Goal: Information Seeking & Learning: Learn about a topic

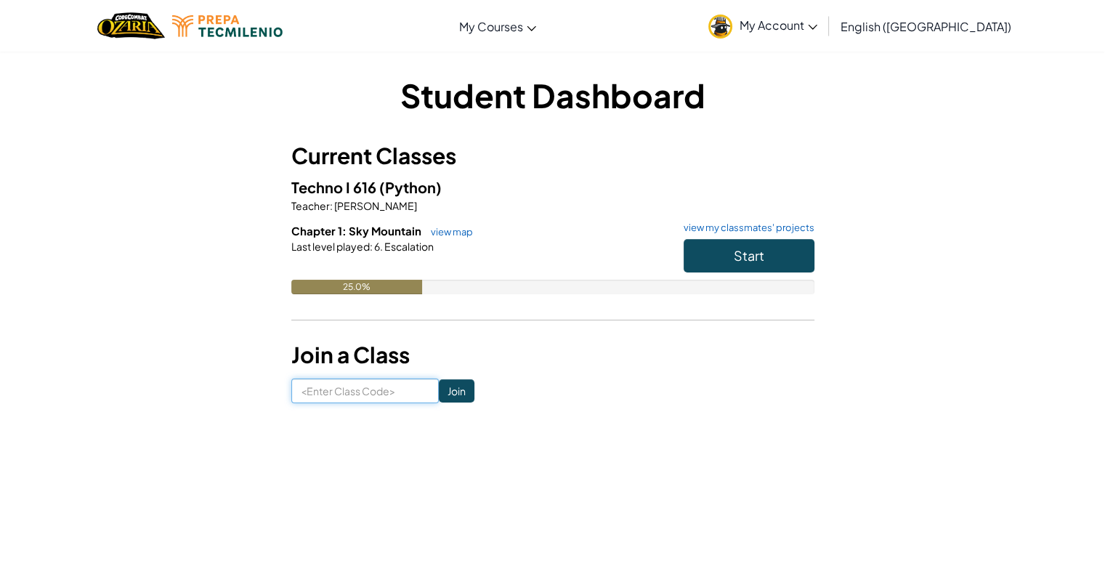
click at [326, 385] on input at bounding box center [365, 391] width 148 height 25
type input "BurnWatchNorth"
click at [443, 387] on input "Join" at bounding box center [457, 390] width 36 height 23
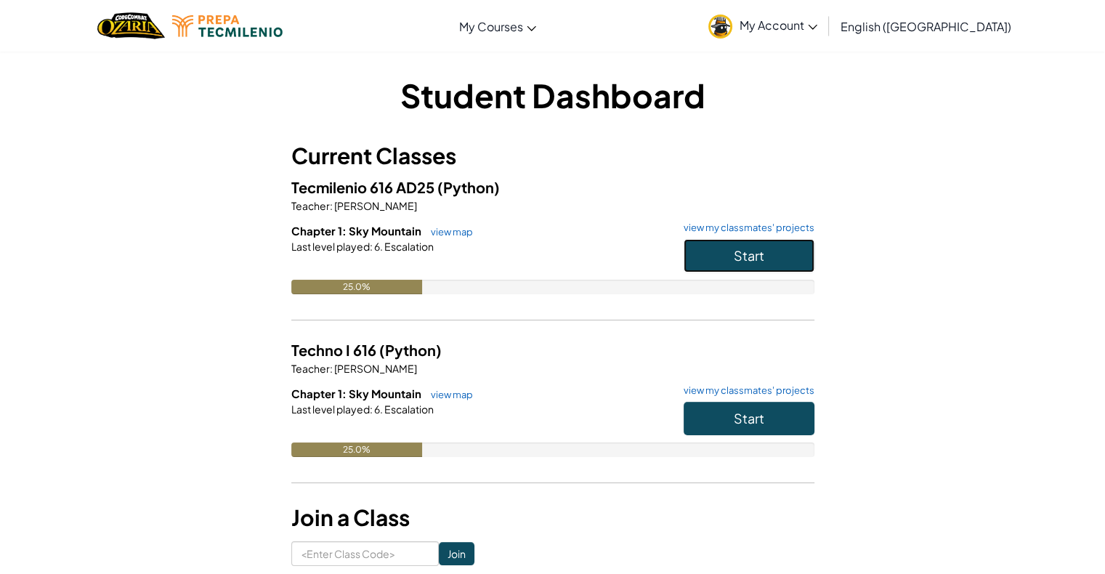
click at [748, 251] on span "Start" at bounding box center [749, 255] width 31 height 17
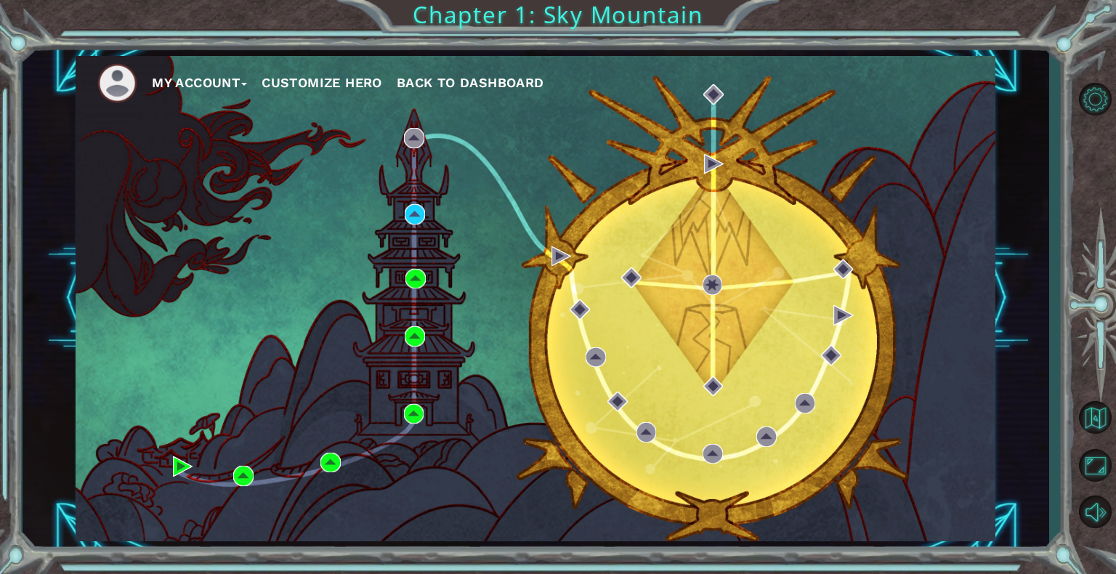
click at [372, 97] on ul "My Account Customize Hero Back to Dashboard" at bounding box center [546, 83] width 898 height 40
click at [358, 86] on button "Customize Hero" at bounding box center [322, 83] width 121 height 22
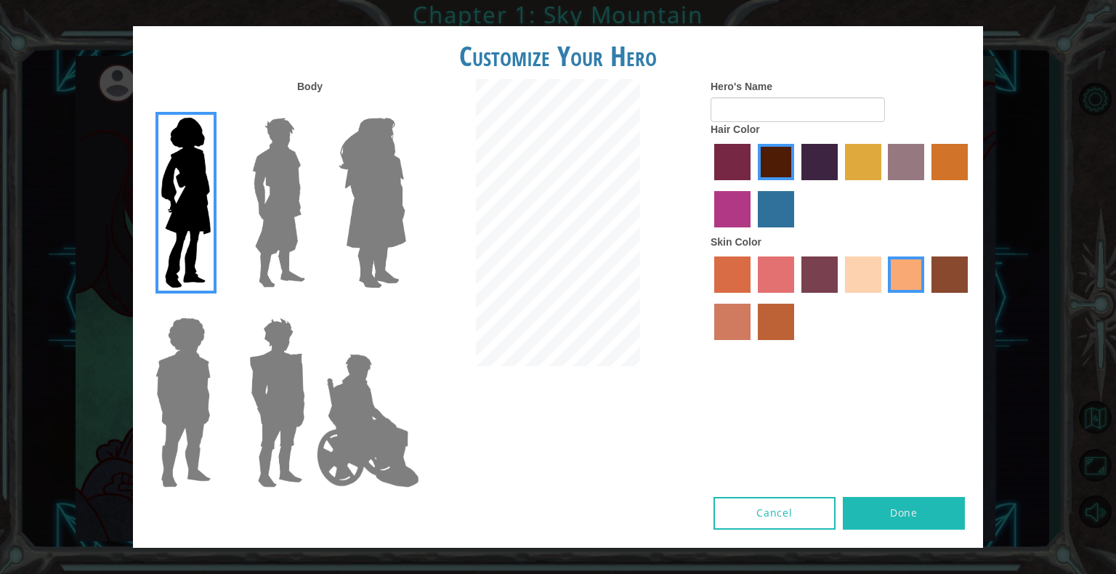
type input "Zoé"
click at [809, 167] on label "hot purple hair color" at bounding box center [820, 162] width 36 height 36
click at [797, 185] on input "hot purple hair color" at bounding box center [797, 185] width 0 height 0
click at [922, 506] on button "Done" at bounding box center [904, 513] width 122 height 33
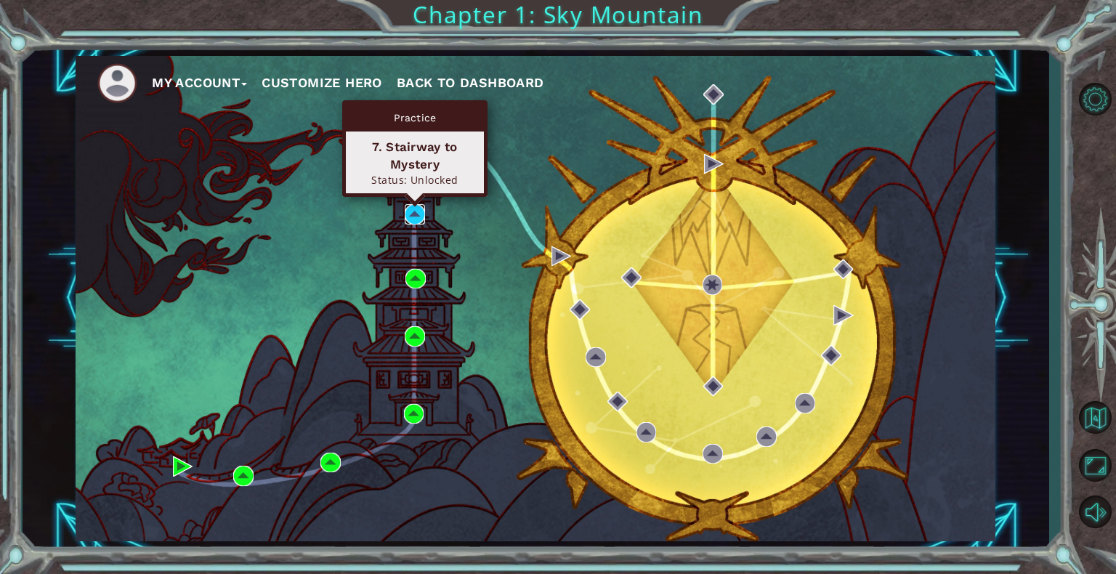
click at [416, 210] on img at bounding box center [415, 214] width 20 height 20
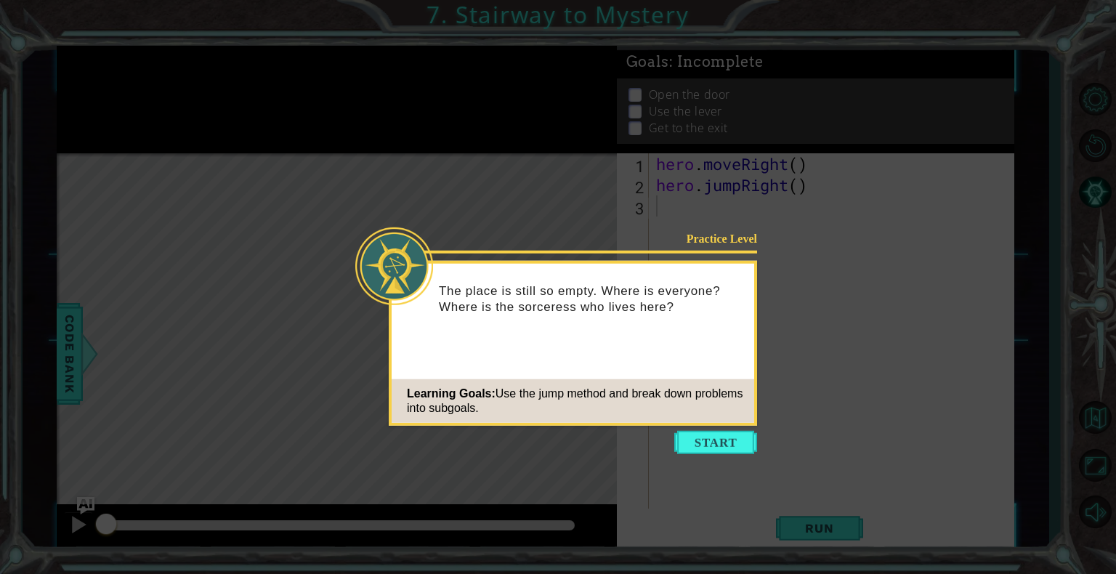
click at [630, 281] on div "The place is still so empty. Where is everyone? Where is the sorceress who live…" at bounding box center [573, 305] width 363 height 73
click at [711, 440] on button "Start" at bounding box center [715, 442] width 83 height 23
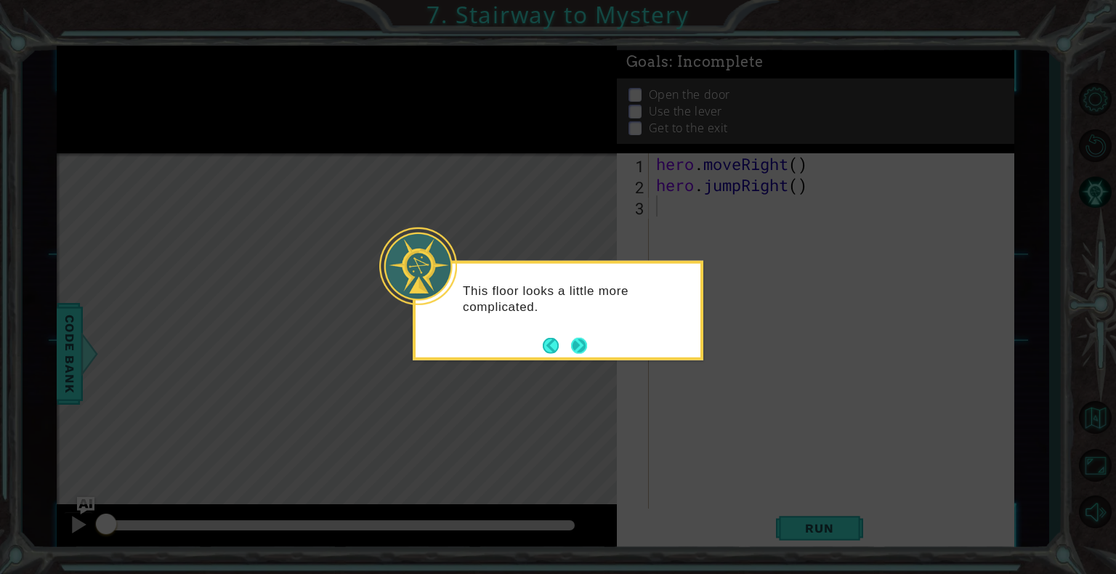
click at [579, 340] on button "Next" at bounding box center [579, 345] width 16 height 16
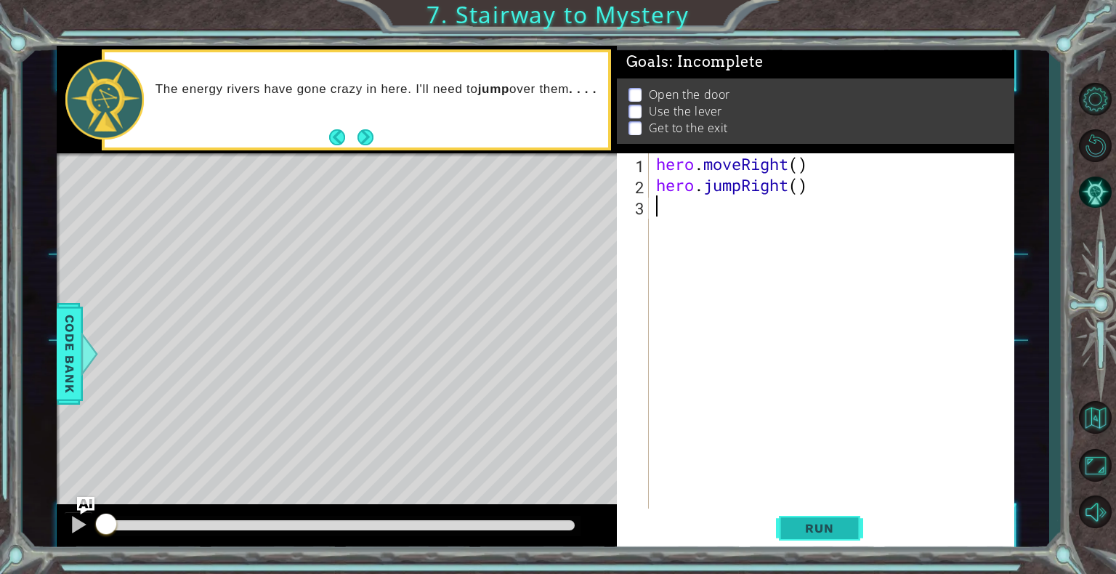
click at [808, 528] on span "Run" at bounding box center [819, 528] width 57 height 15
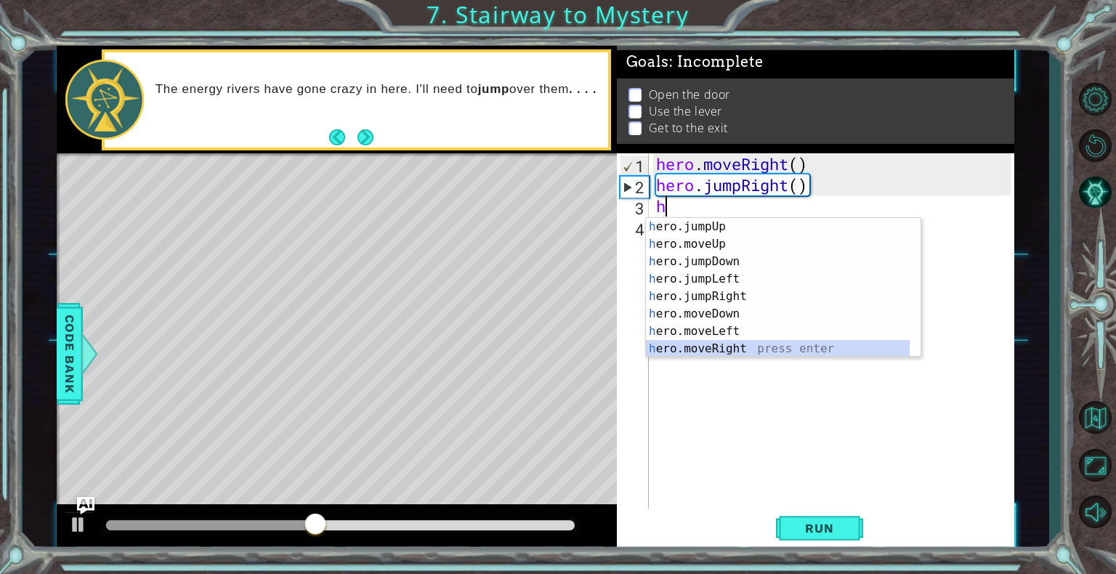
click at [717, 350] on div "h ero.jumpUp press enter h ero.moveUp press enter h ero.jumpDown press enter h …" at bounding box center [778, 305] width 264 height 174
type textarea "hero.moveRight(1)"
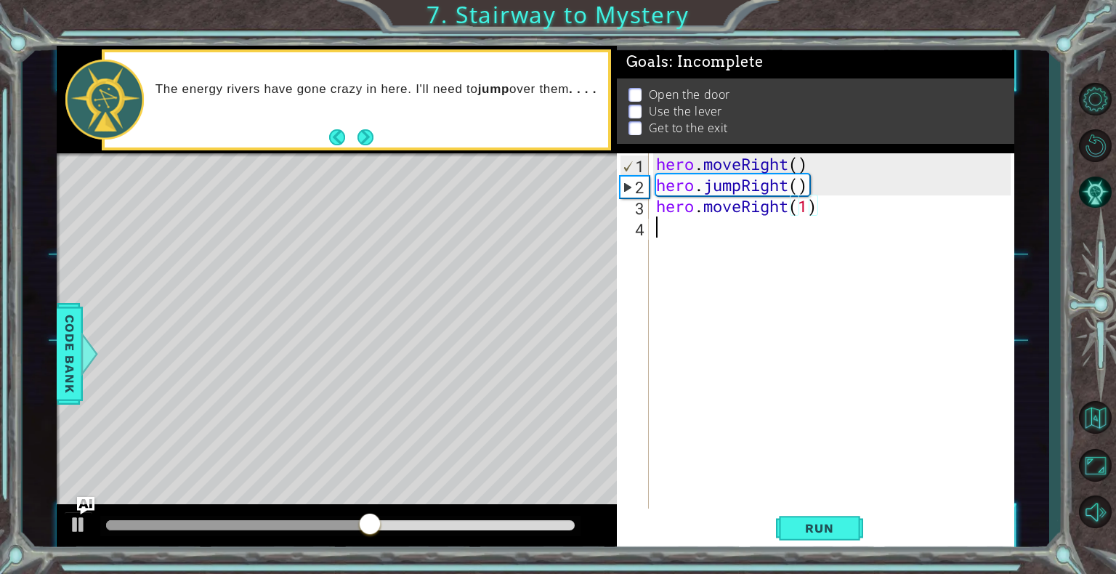
click at [673, 257] on div "hero . moveRight ( ) hero . jumpRight ( ) hero . moveRight ( 1 )" at bounding box center [835, 353] width 365 height 400
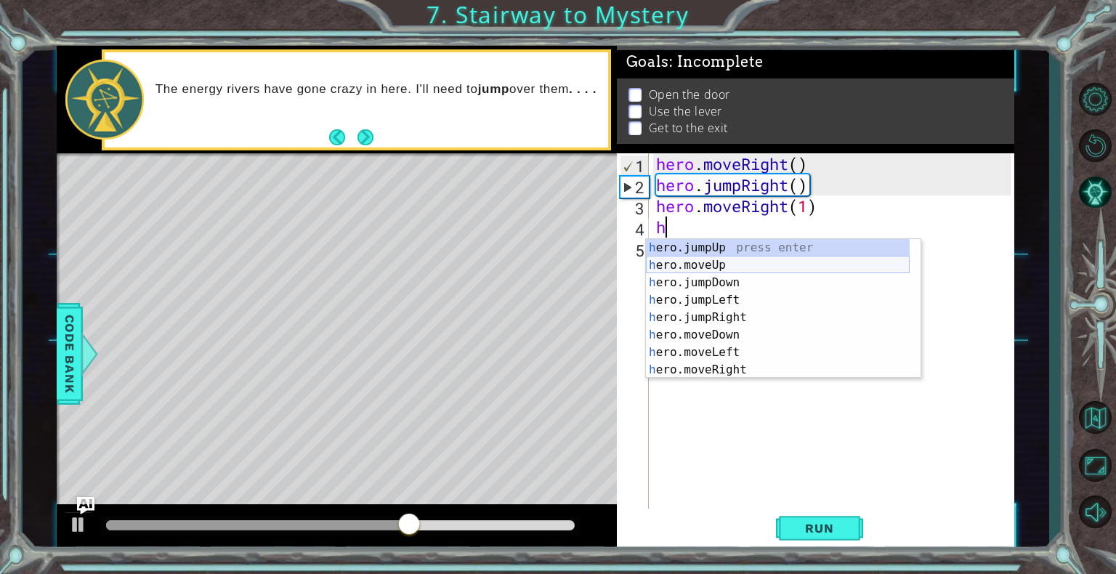
click at [691, 267] on div "h ero.jumpUp press enter h ero.moveUp press enter h ero.jumpDown press enter h …" at bounding box center [778, 326] width 264 height 174
type textarea "hero.moveUp(1)"
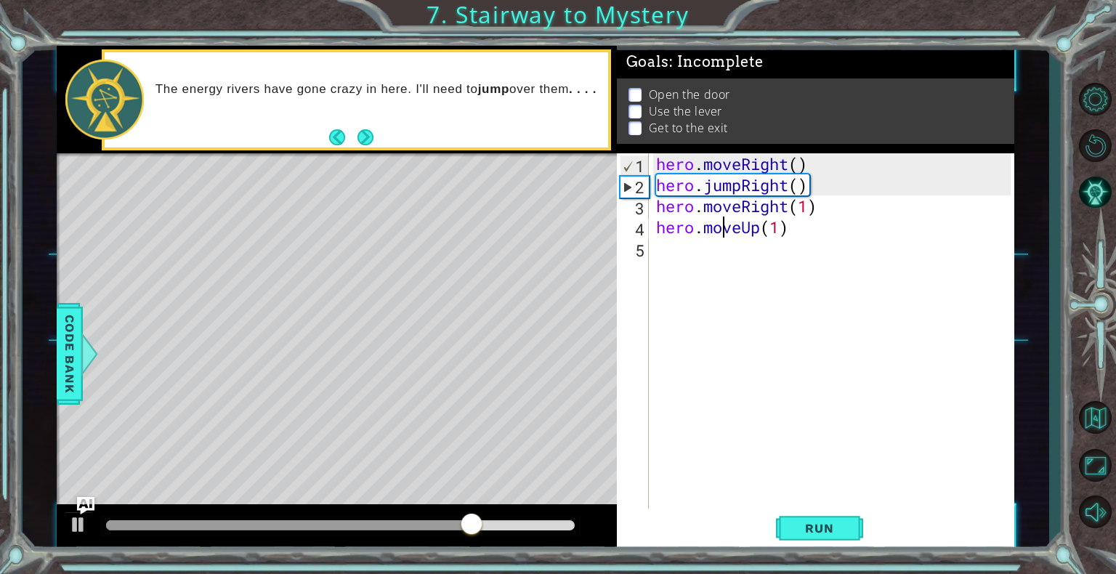
click at [727, 235] on div "hero . moveRight ( ) hero . jumpRight ( ) hero . moveRight ( 1 ) hero . moveUp …" at bounding box center [835, 353] width 365 height 400
click at [696, 266] on div "hero . moveRight ( ) hero . jumpRight ( ) hero . moveRight ( 1 ) hero . moveUp …" at bounding box center [835, 353] width 365 height 400
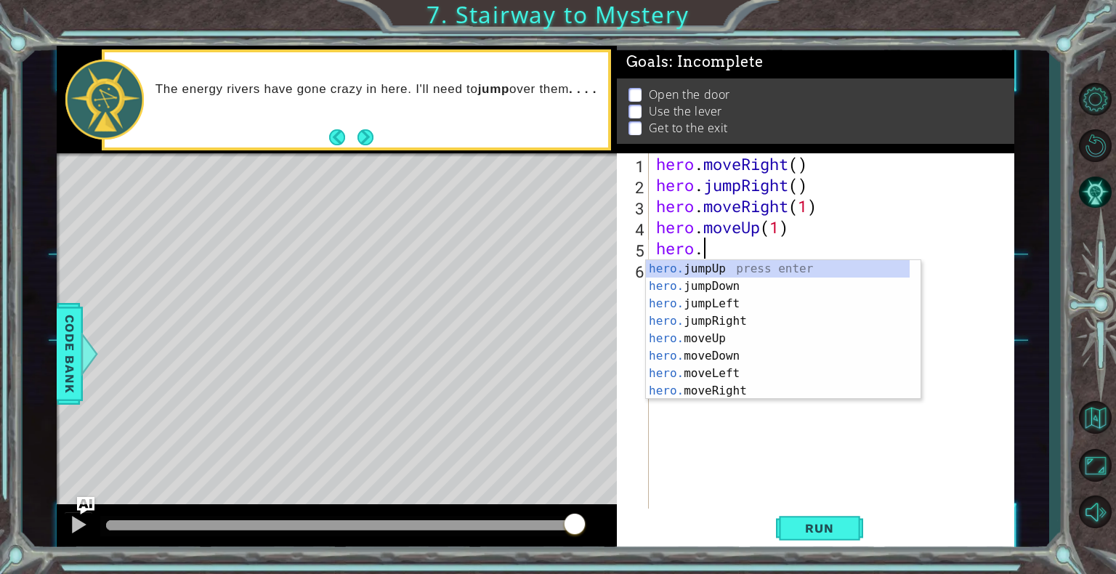
scroll to position [0, 1]
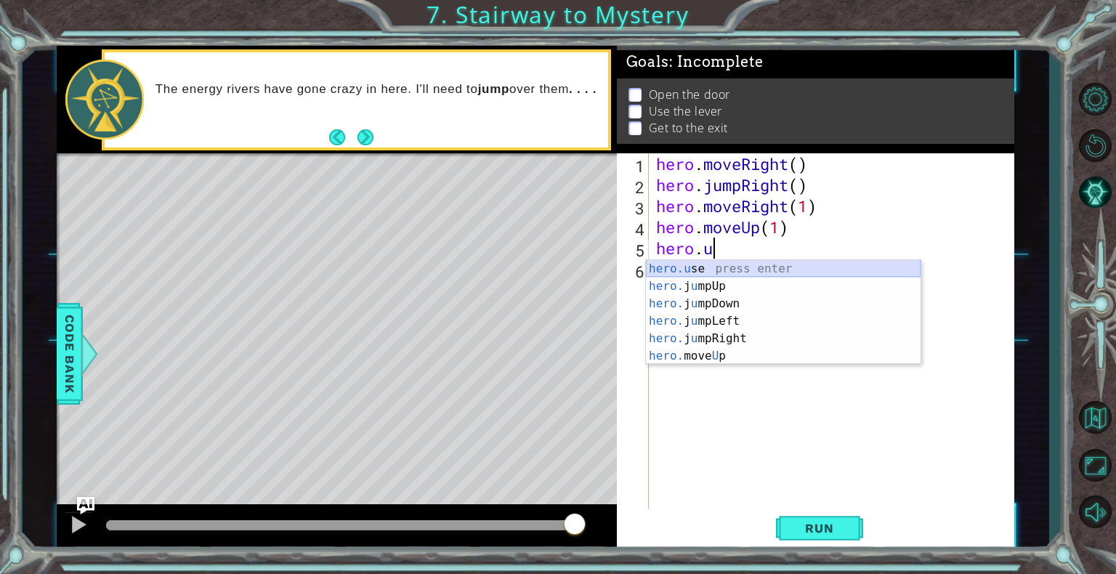
click at [724, 270] on div "hero.u se press enter hero. j u mpUp press enter hero. j u mpDown press enter h…" at bounding box center [783, 330] width 275 height 140
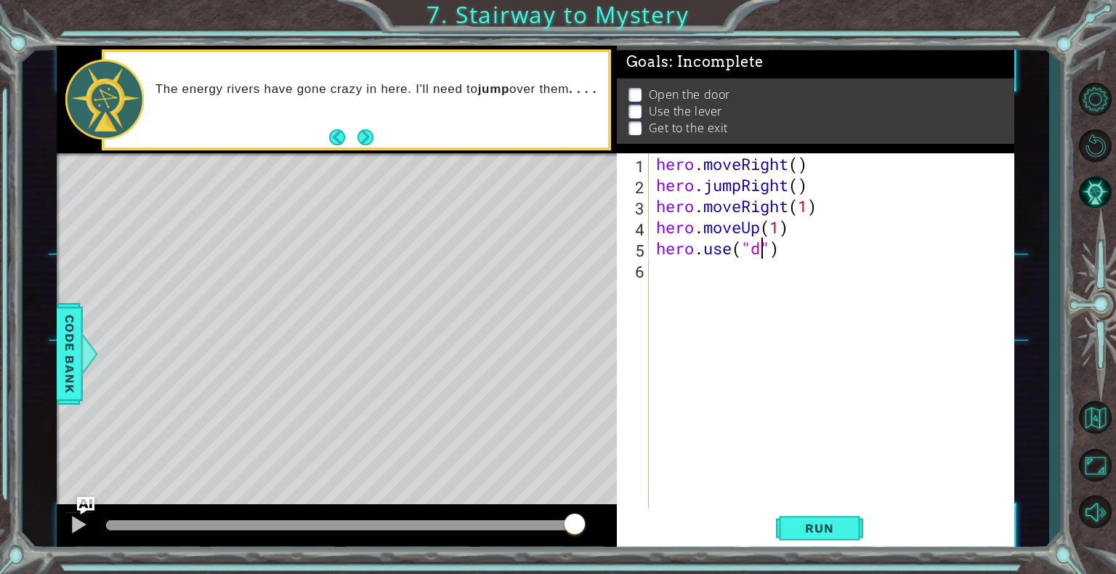
scroll to position [0, 5]
type textarea "hero.use("door")"
click at [709, 269] on div "hero . moveRight ( ) hero . jumpRight ( ) hero . moveRight ( 1 ) hero . moveUp …" at bounding box center [835, 353] width 365 height 400
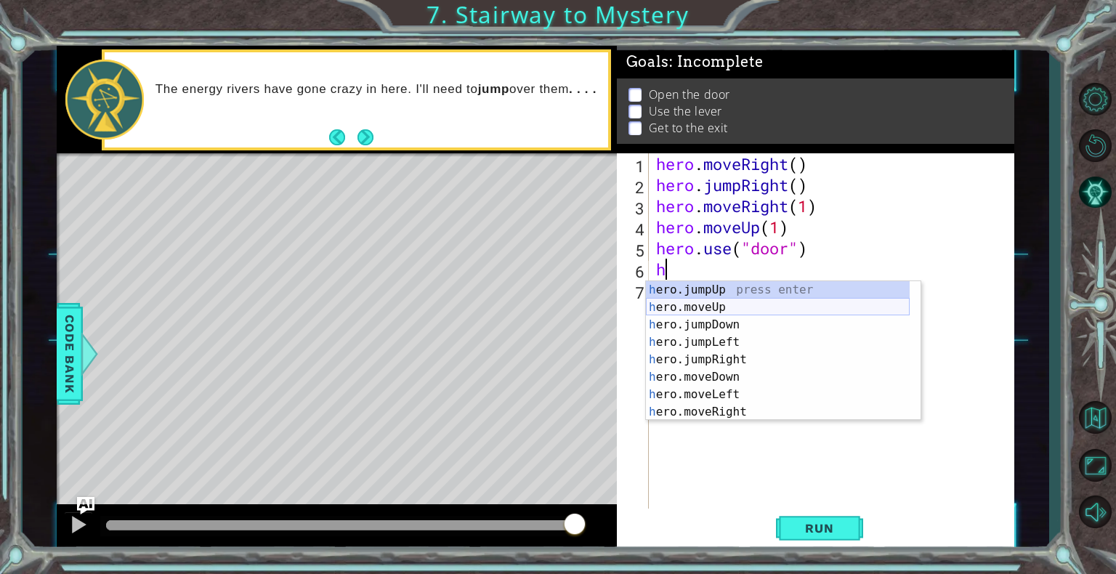
click at [721, 307] on div "h ero.jumpUp press enter h ero.moveUp press enter h ero.jumpDown press enter h …" at bounding box center [778, 368] width 264 height 174
type textarea "hero.moveUp(1)"
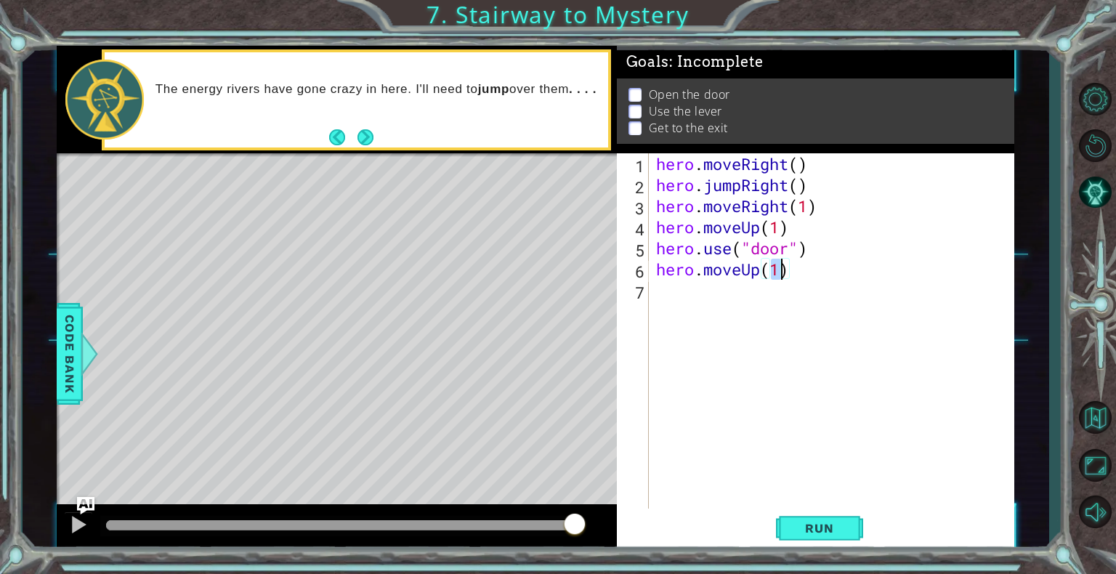
click at [695, 338] on div "hero . moveRight ( ) hero . jumpRight ( ) hero . moveRight ( 1 ) hero . moveUp …" at bounding box center [835, 353] width 365 height 400
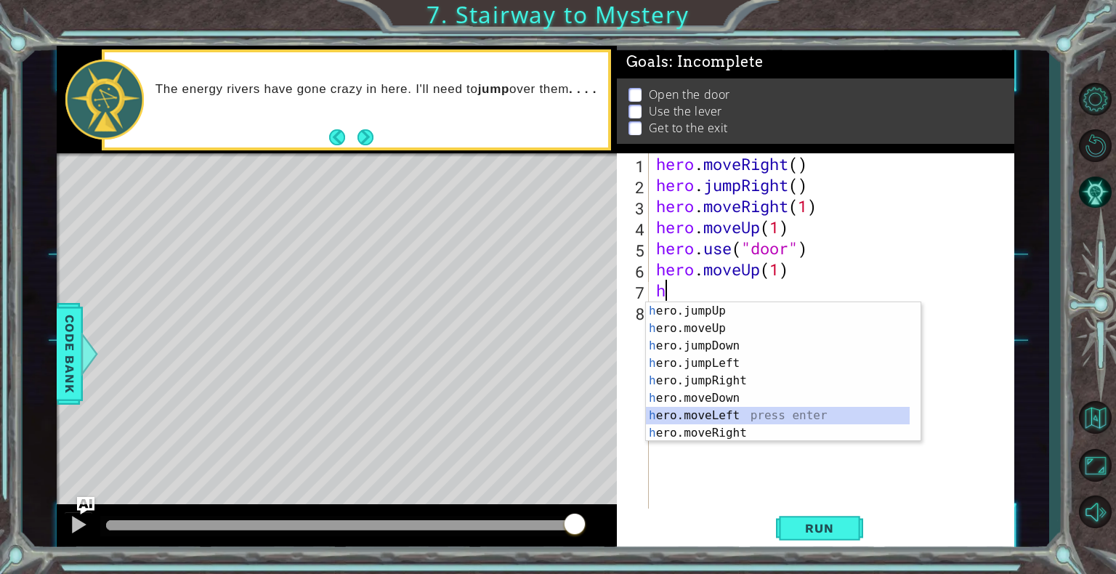
click at [707, 414] on div "h ero.jumpUp press enter h ero.moveUp press enter h ero.jumpDown press enter h …" at bounding box center [778, 389] width 264 height 174
type textarea "hero.moveLeft(1)"
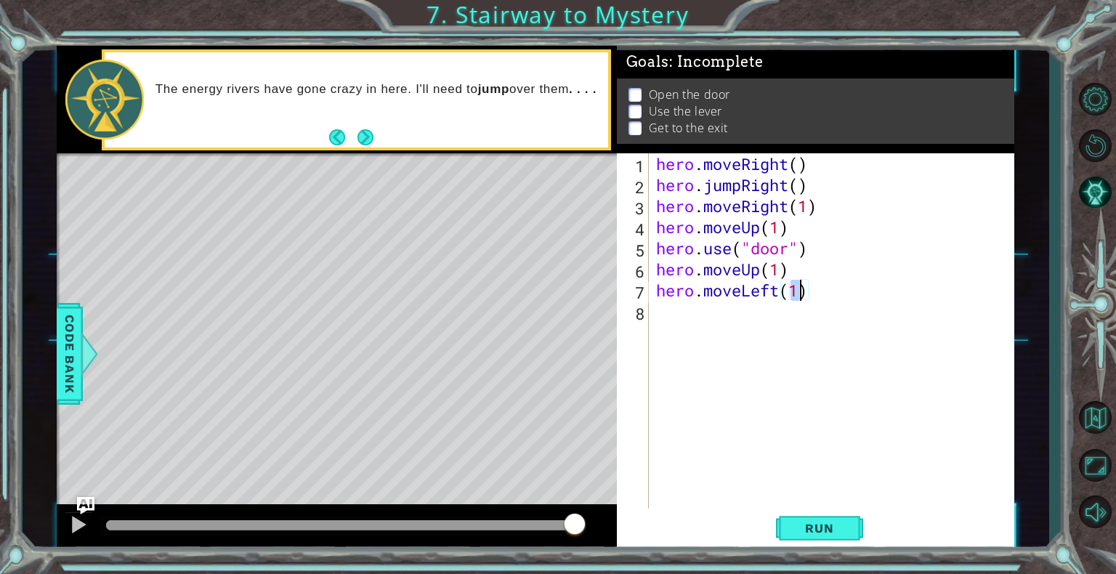
click at [659, 336] on div "hero . moveRight ( ) hero . jumpRight ( ) hero . moveRight ( 1 ) hero . moveUp …" at bounding box center [835, 353] width 365 height 400
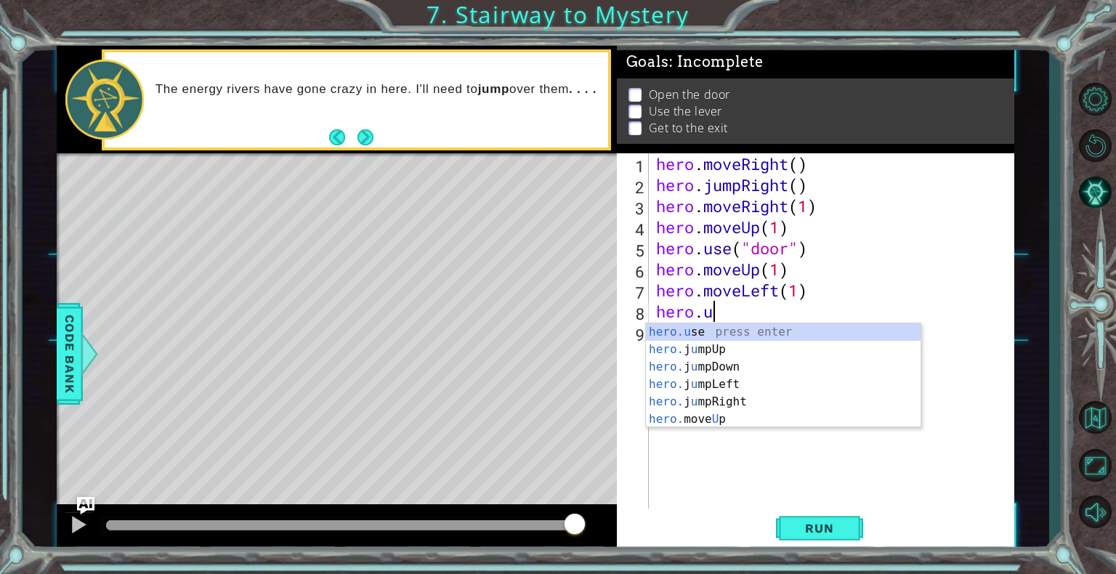
scroll to position [0, 1]
click at [731, 328] on div "hero.u se press enter hero. j u mpUp press enter hero. j u mpDown press enter h…" at bounding box center [783, 393] width 275 height 140
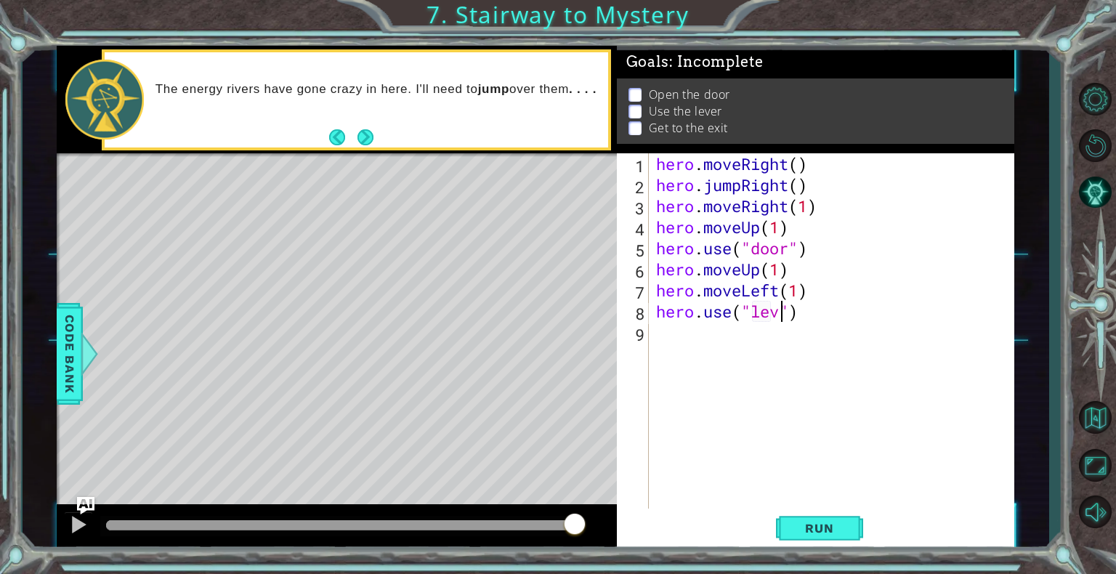
type textarea "hero.use("lever")"
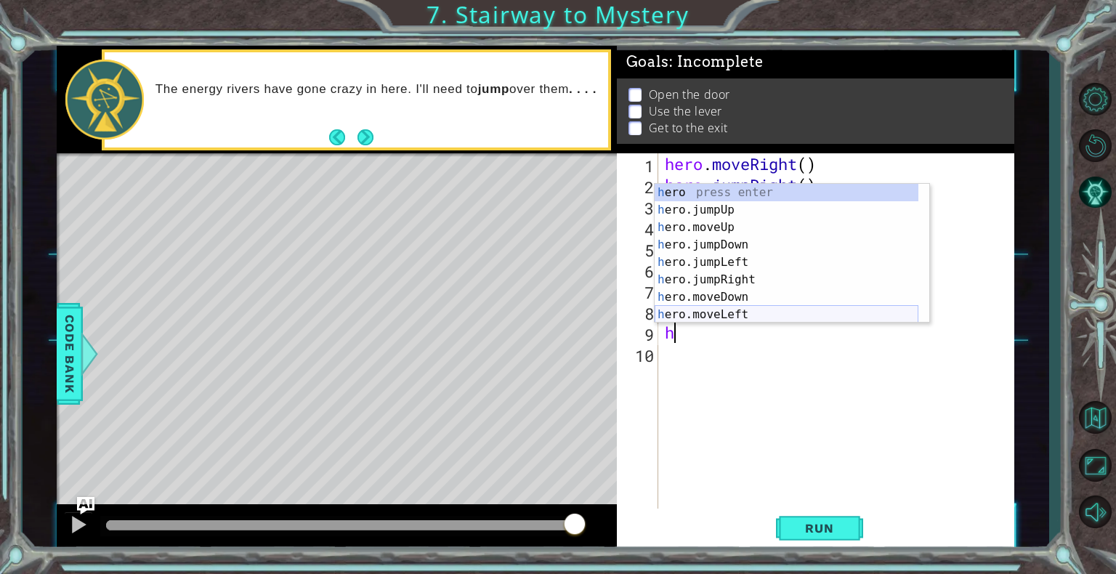
click at [719, 318] on div "h ero press enter h ero.jumpUp press enter h ero.moveUp press enter h ero.jumpD…" at bounding box center [787, 271] width 264 height 174
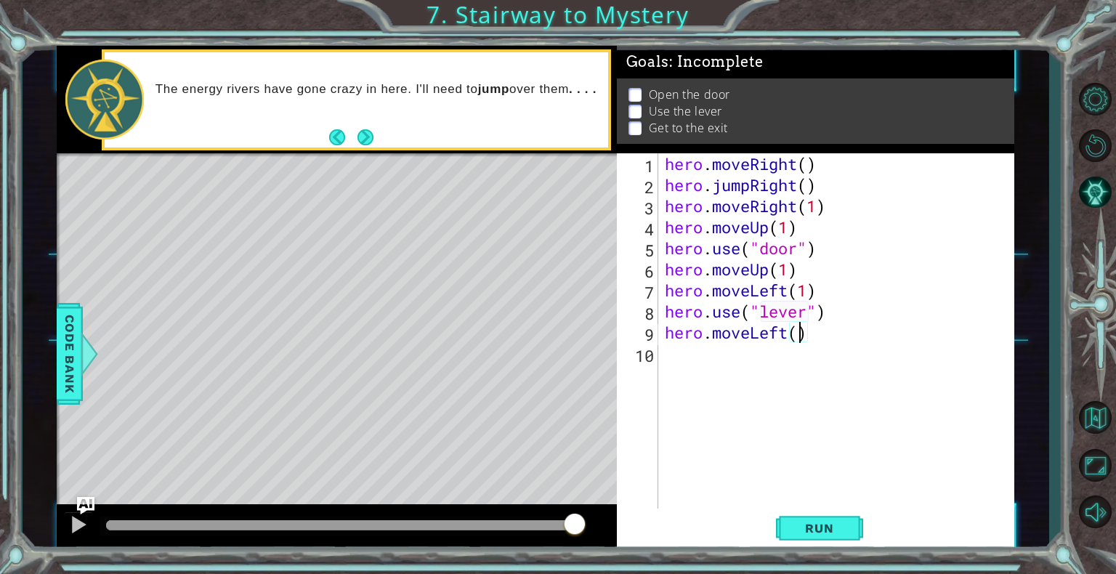
type textarea "hero.moveLeft(2)"
click at [692, 365] on div "hero . moveRight ( ) hero . jumpRight ( ) hero . moveRight ( 1 ) hero . moveUp …" at bounding box center [840, 353] width 356 height 400
type textarea "h"
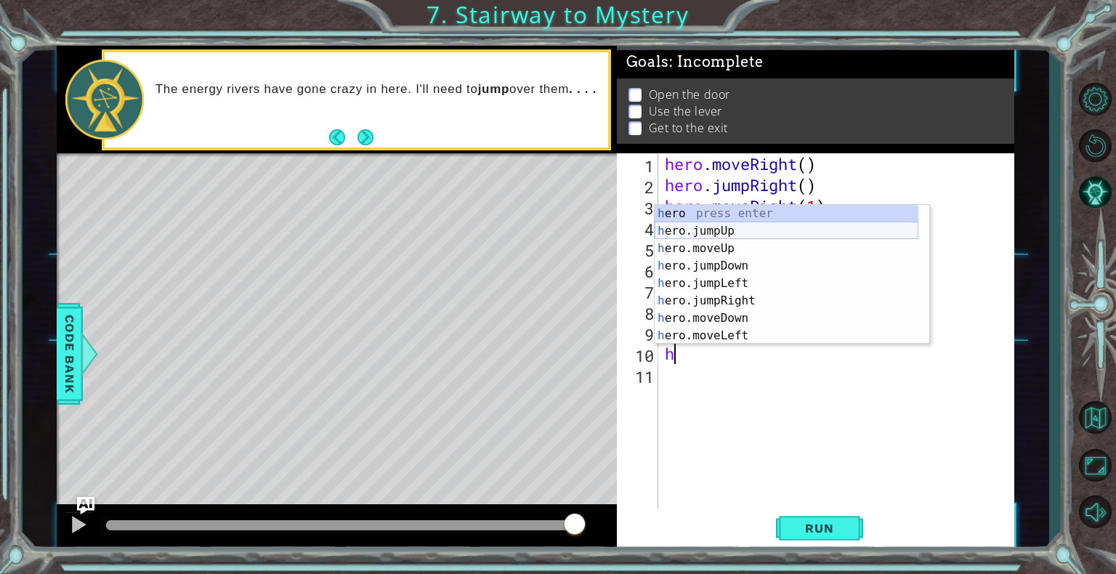
click at [695, 231] on div "h ero press enter h ero.jumpUp press enter h ero.moveUp press enter h ero.jumpD…" at bounding box center [787, 292] width 264 height 174
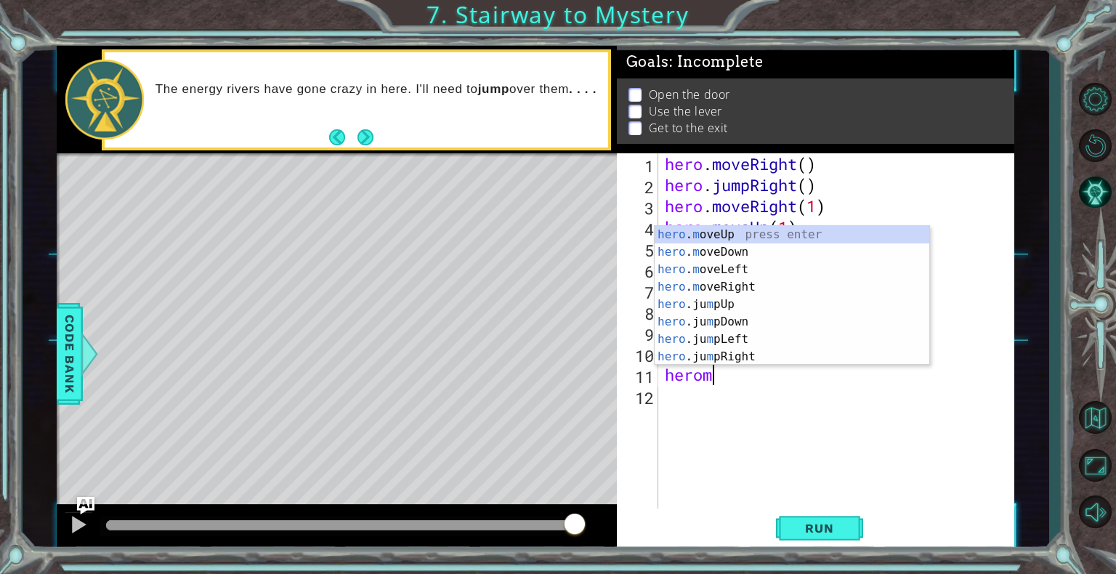
scroll to position [0, 1]
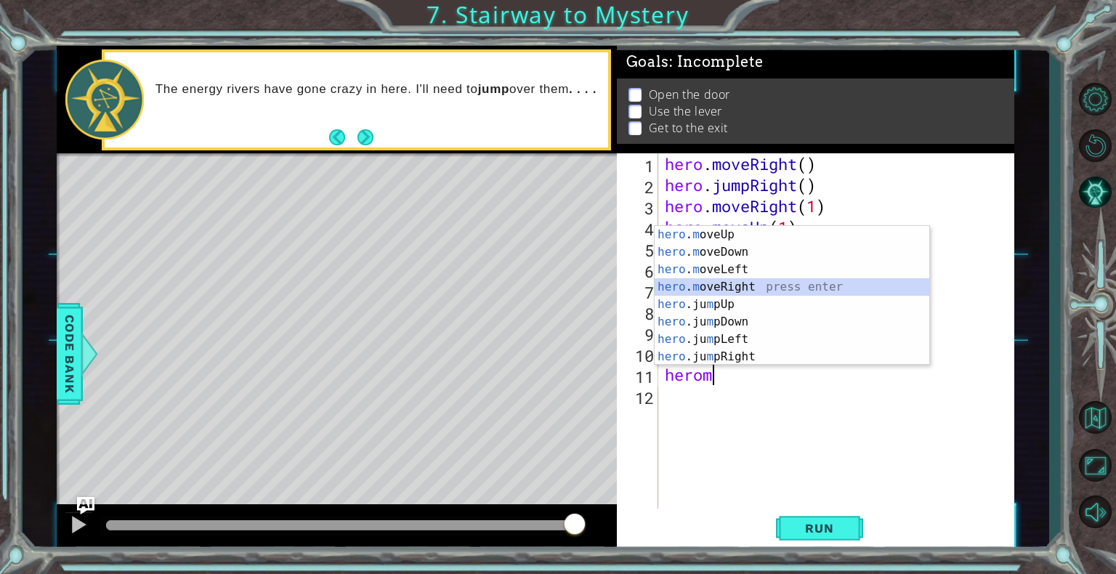
click at [719, 286] on div "hero . m oveUp press enter hero . m oveDown press enter hero . m oveLeft press …" at bounding box center [792, 313] width 275 height 174
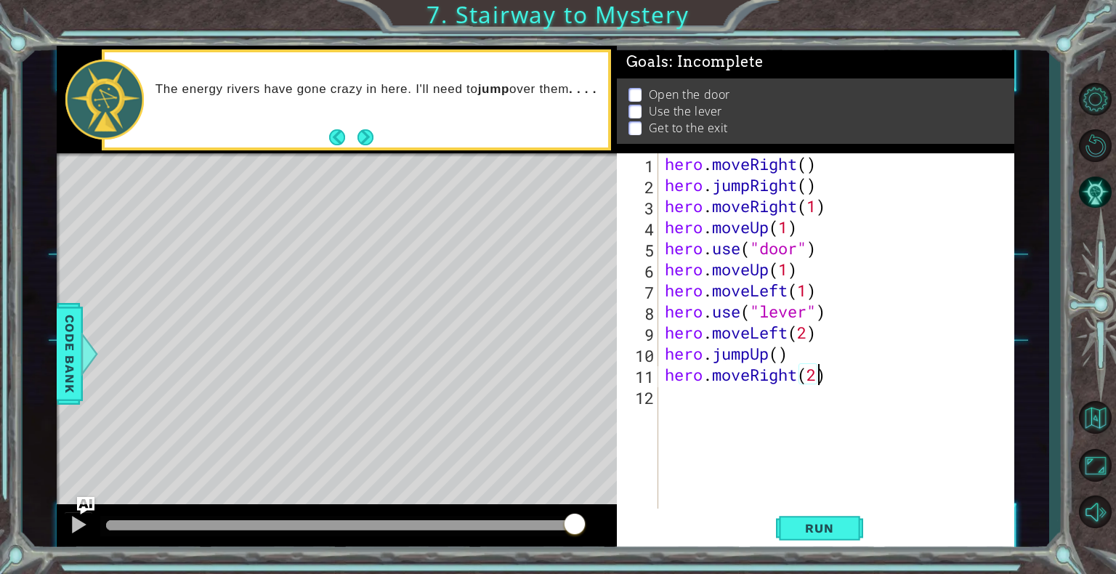
scroll to position [0, 6]
click at [837, 530] on span "Run" at bounding box center [819, 528] width 57 height 15
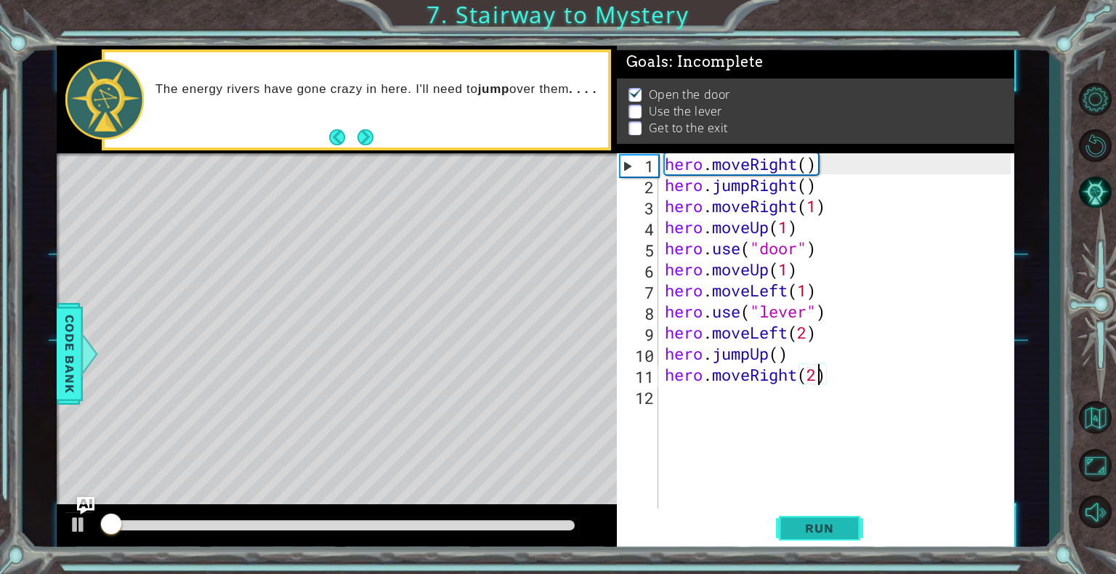
scroll to position [4, 0]
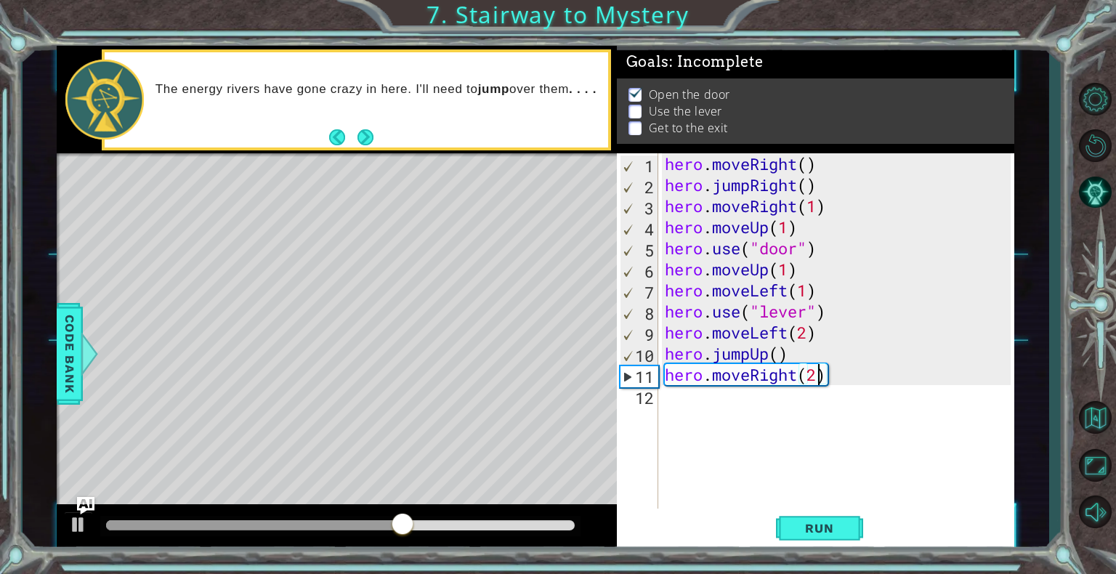
click at [791, 272] on div "hero . moveRight ( ) hero . jumpRight ( ) hero . moveRight ( 1 ) hero . moveUp …" at bounding box center [840, 353] width 356 height 400
type textarea "hero.moveUp(2)"
click at [813, 522] on span "Run" at bounding box center [819, 528] width 57 height 15
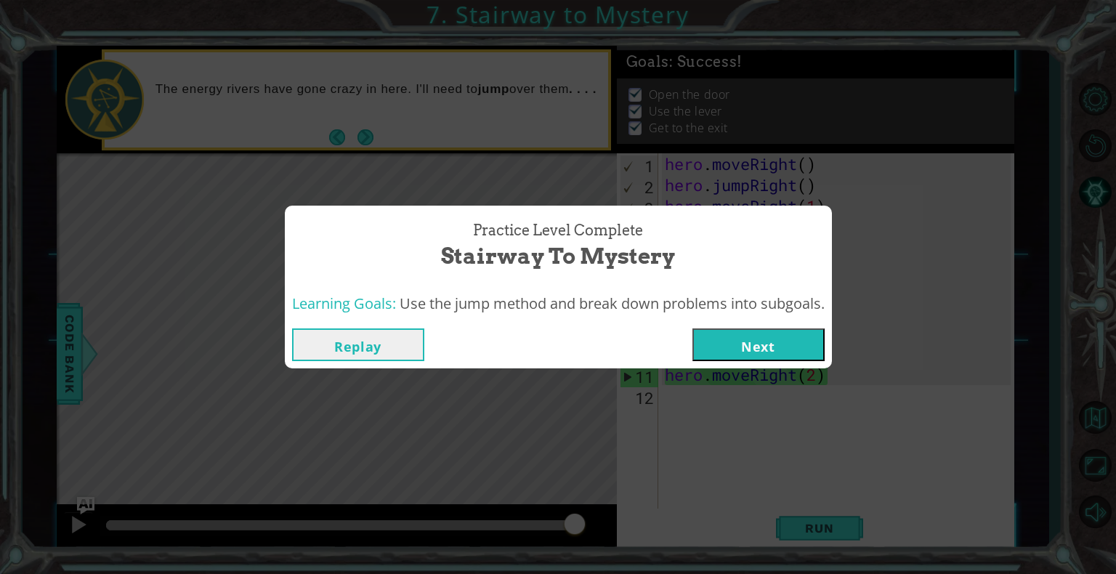
click at [781, 344] on button "Next" at bounding box center [759, 344] width 132 height 33
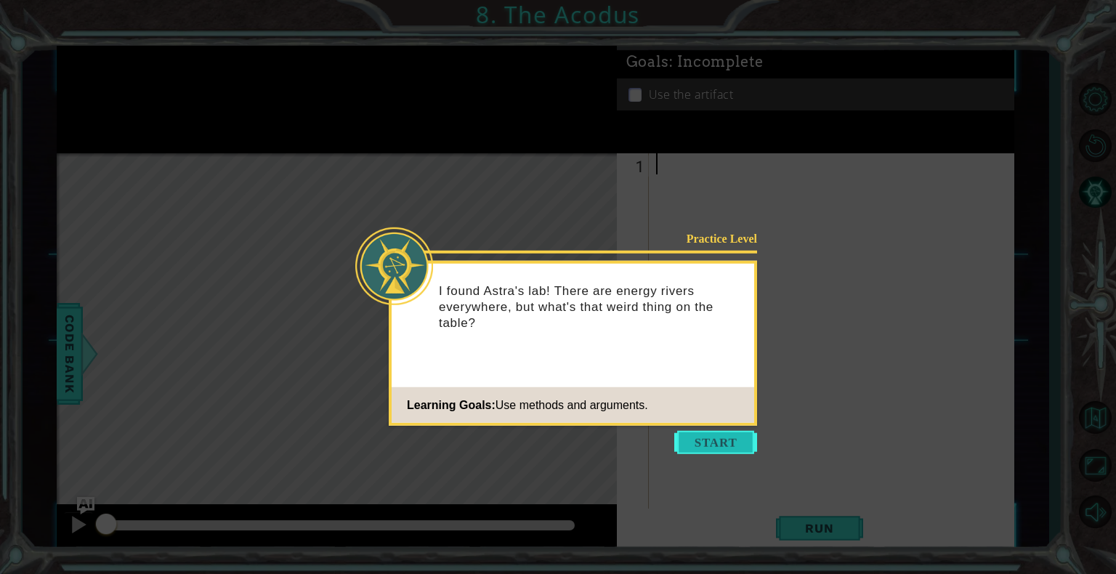
click at [704, 438] on button "Start" at bounding box center [715, 442] width 83 height 23
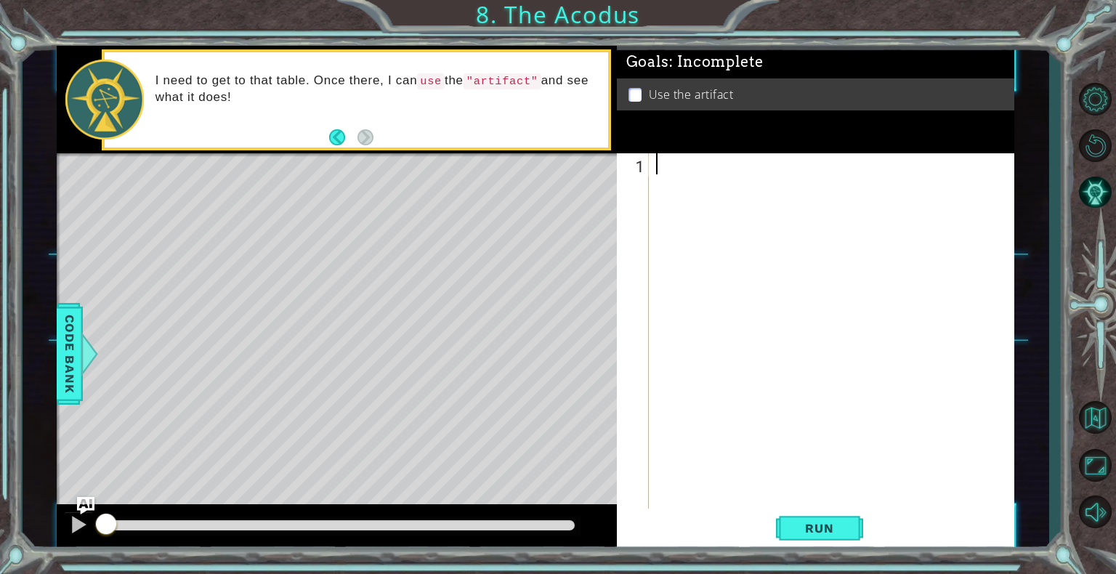
type textarea "h"
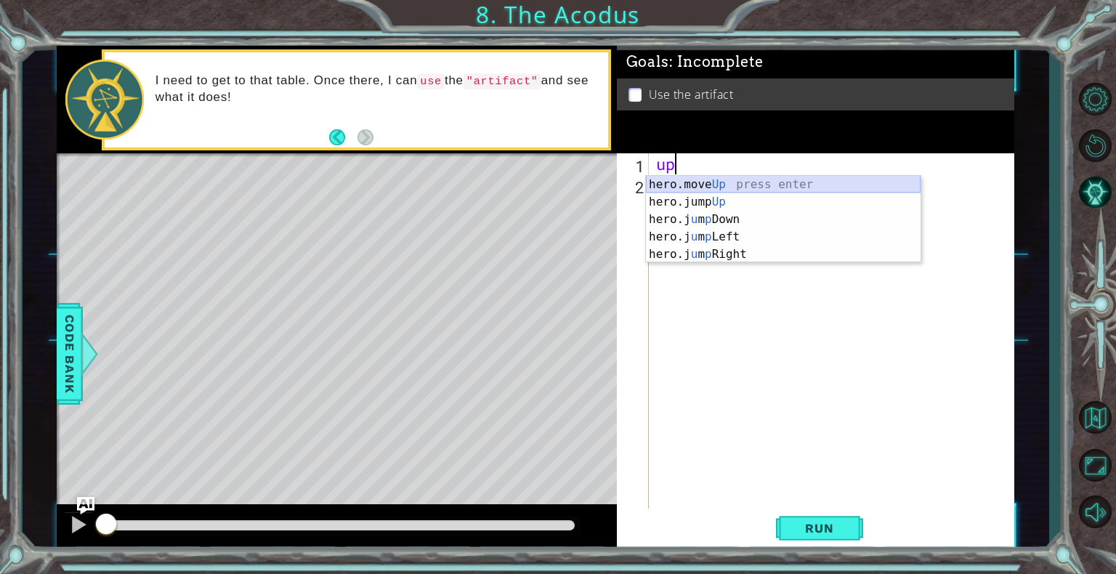
click at [719, 183] on div "hero.move Up press enter hero.jump Up press enter hero.j u m p Down press enter…" at bounding box center [783, 237] width 275 height 122
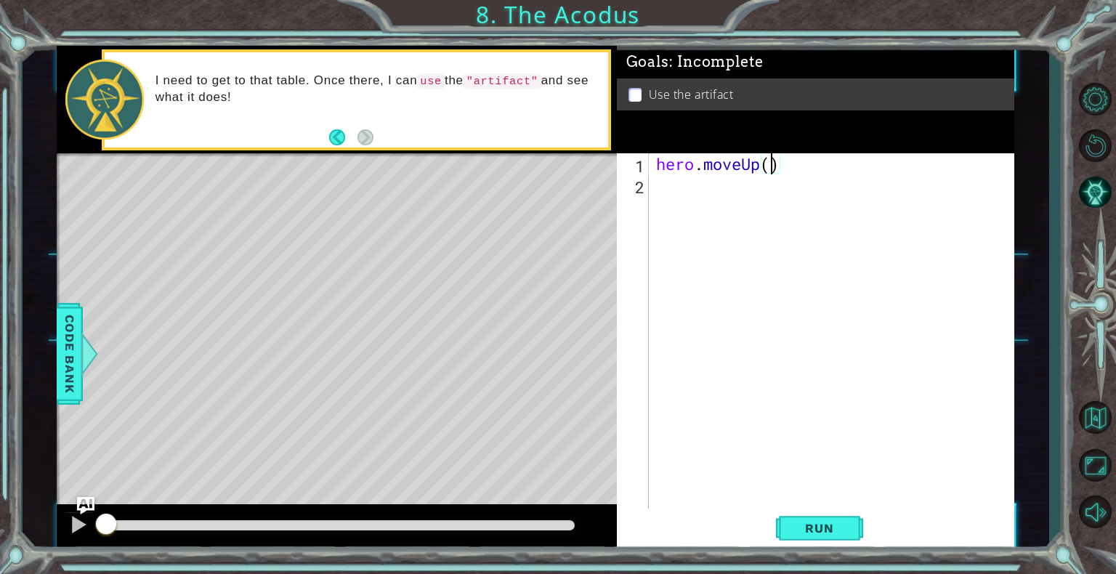
type textarea "hero.moveUp(2)"
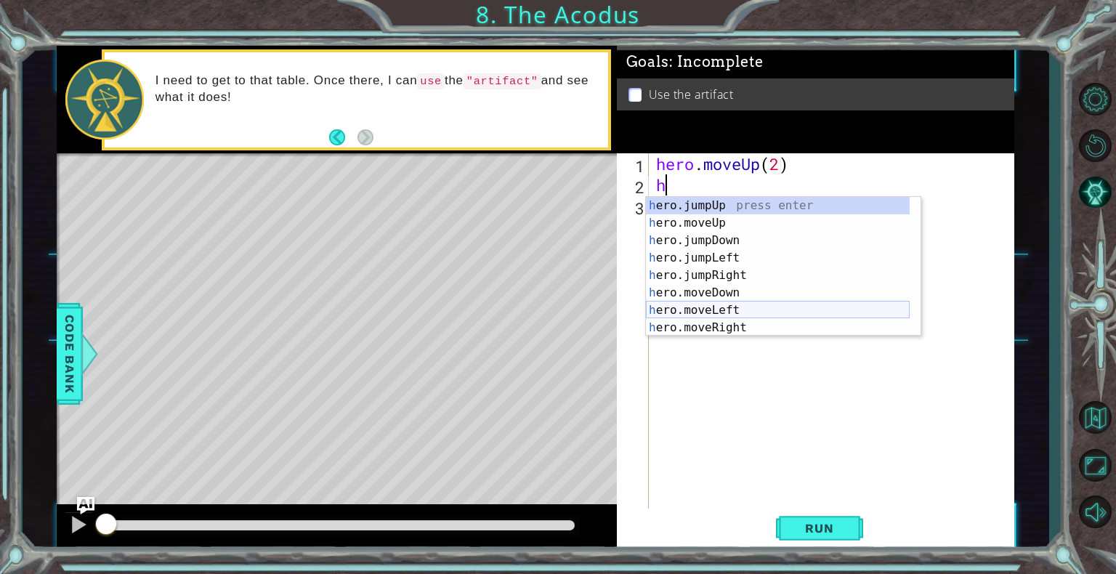
click at [705, 315] on div "h ero.jumpUp press enter h ero.moveUp press enter h ero.jumpDown press enter h …" at bounding box center [778, 284] width 264 height 174
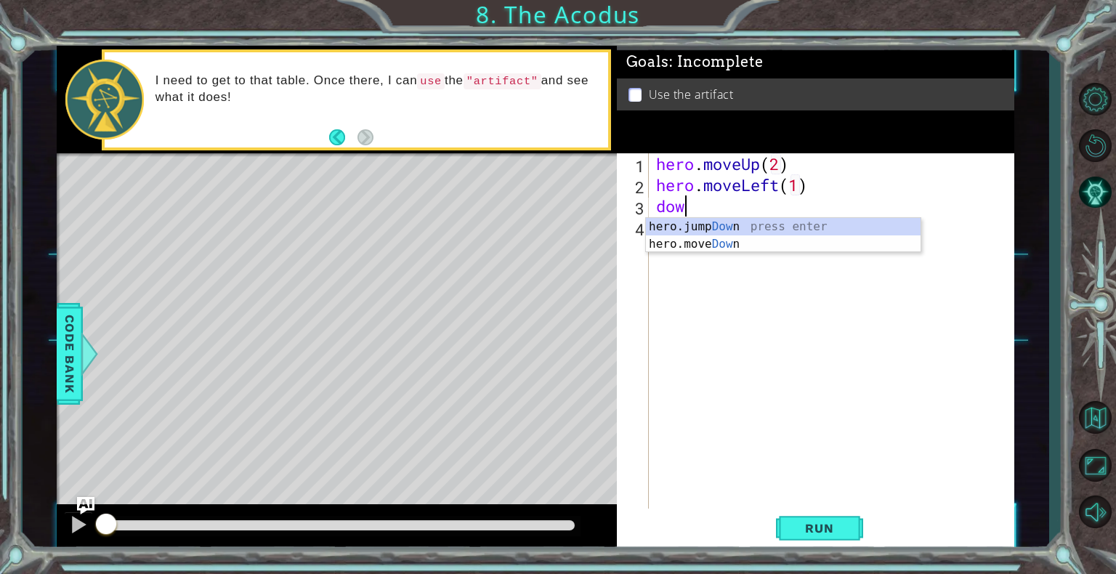
scroll to position [0, 7]
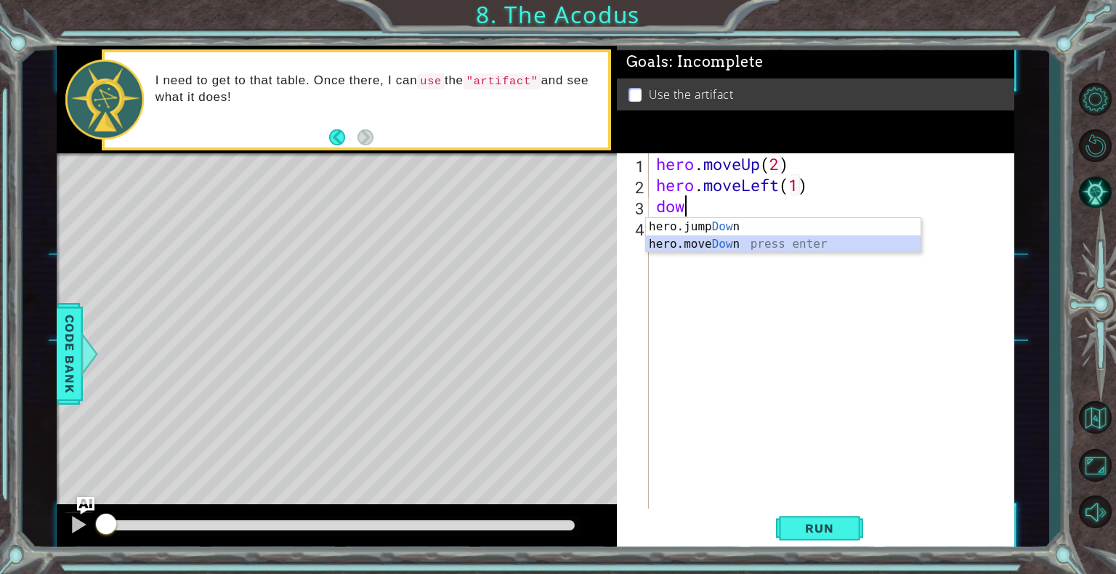
click at [698, 245] on div "hero.jump Dow n press enter hero.move Dow n press enter" at bounding box center [783, 253] width 275 height 70
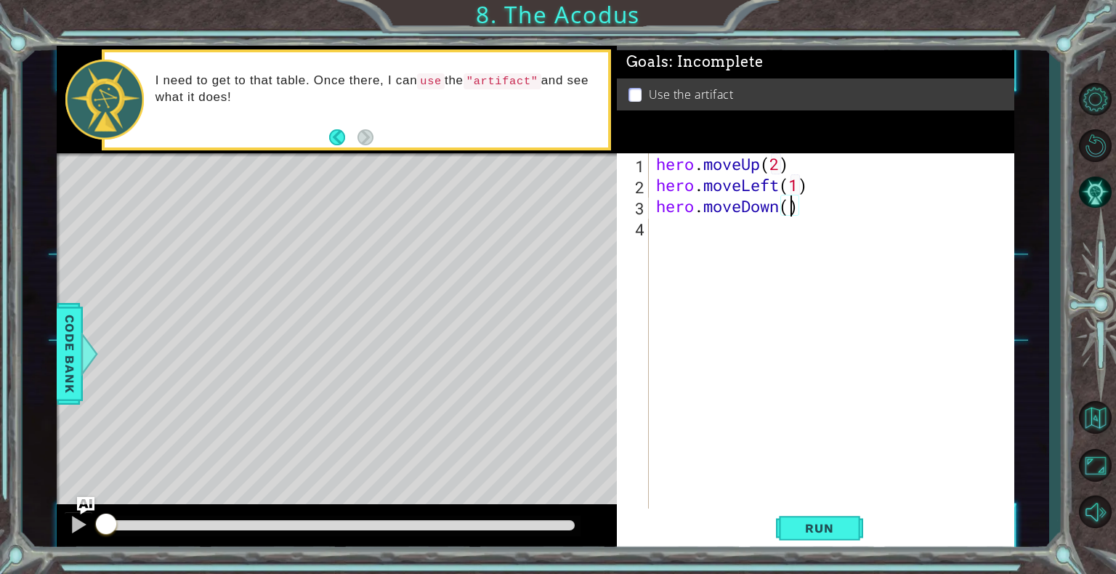
type textarea "hero.moveDown(2)"
type textarea "h"
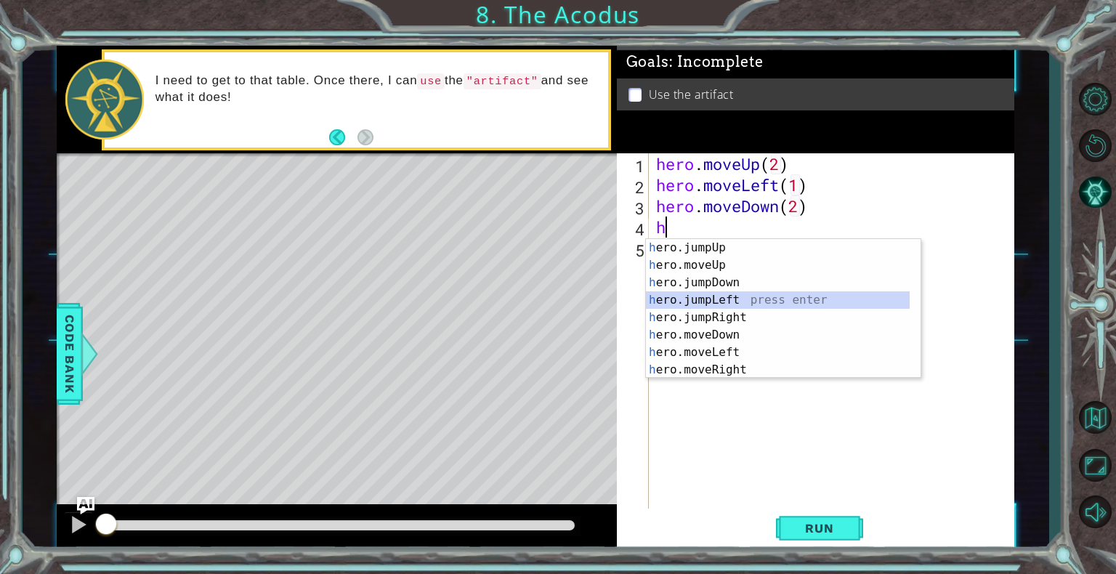
click at [715, 304] on div "h ero.jumpUp press enter h ero.moveUp press enter h ero.jumpDown press enter h …" at bounding box center [783, 326] width 275 height 174
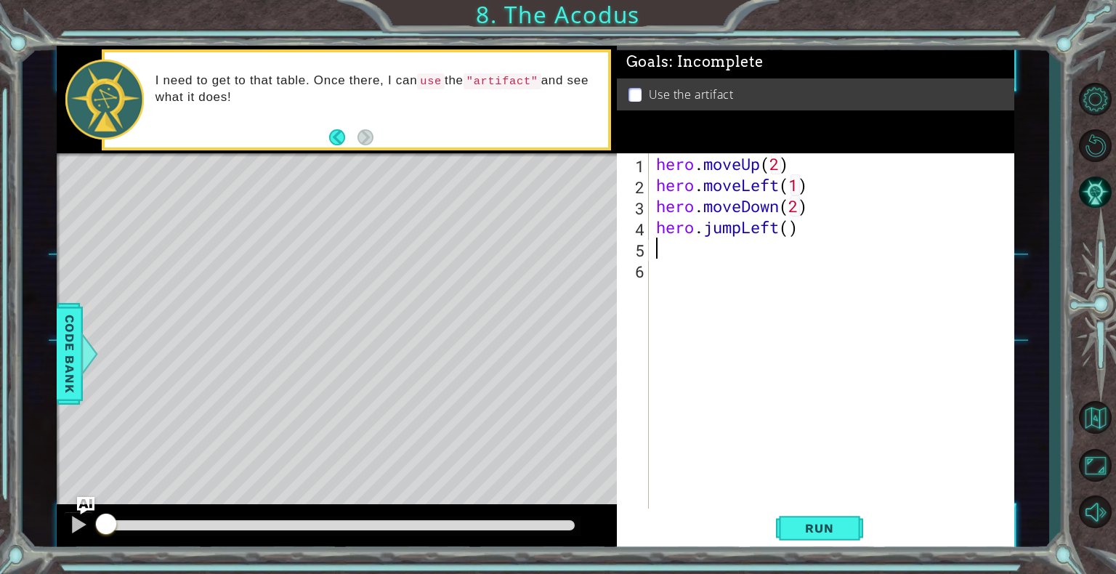
type textarea "h"
type textarea "hero.moveUp(2)"
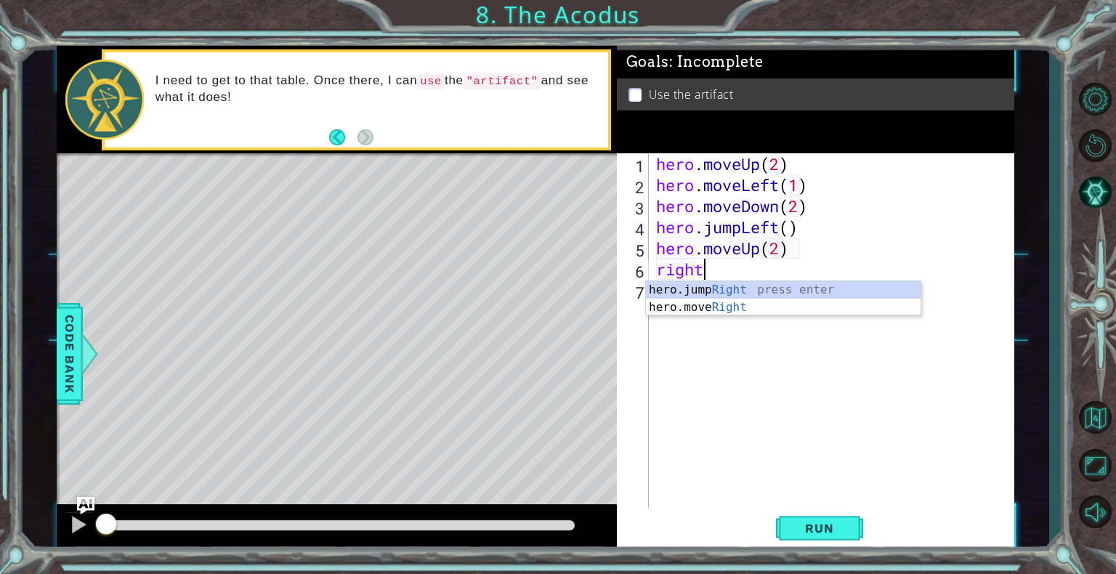
scroll to position [0, 1]
click at [693, 313] on div "hero.jump Right press enter hero.move Right press enter" at bounding box center [783, 316] width 275 height 70
type textarea "hero.moveRight(1)"
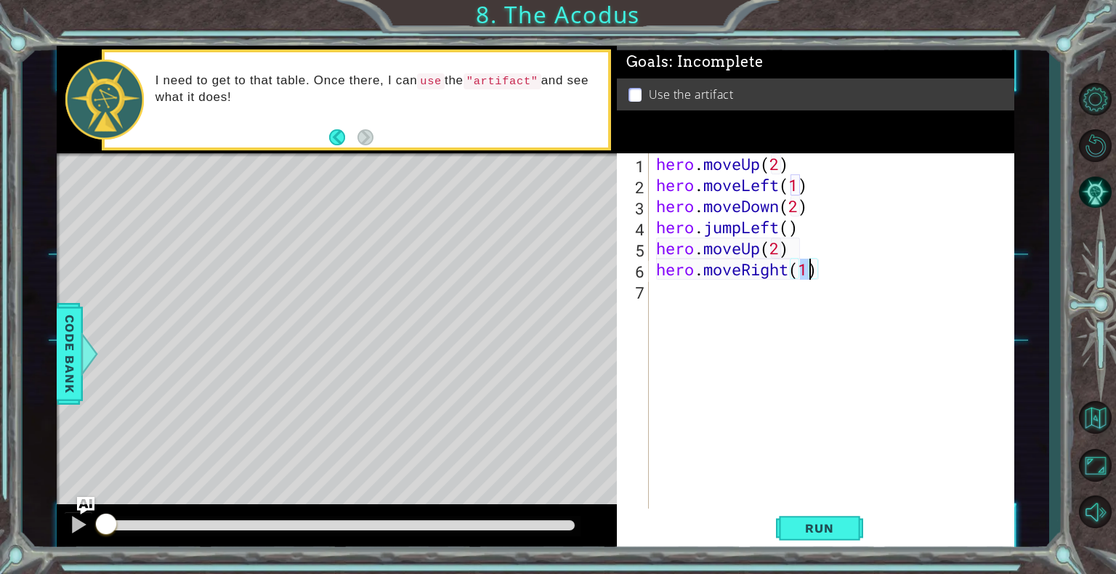
click at [674, 309] on div "hero . moveUp ( 2 ) hero . moveLeft ( 1 ) hero . moveDown ( 2 ) hero . jumpLeft…" at bounding box center [835, 353] width 365 height 400
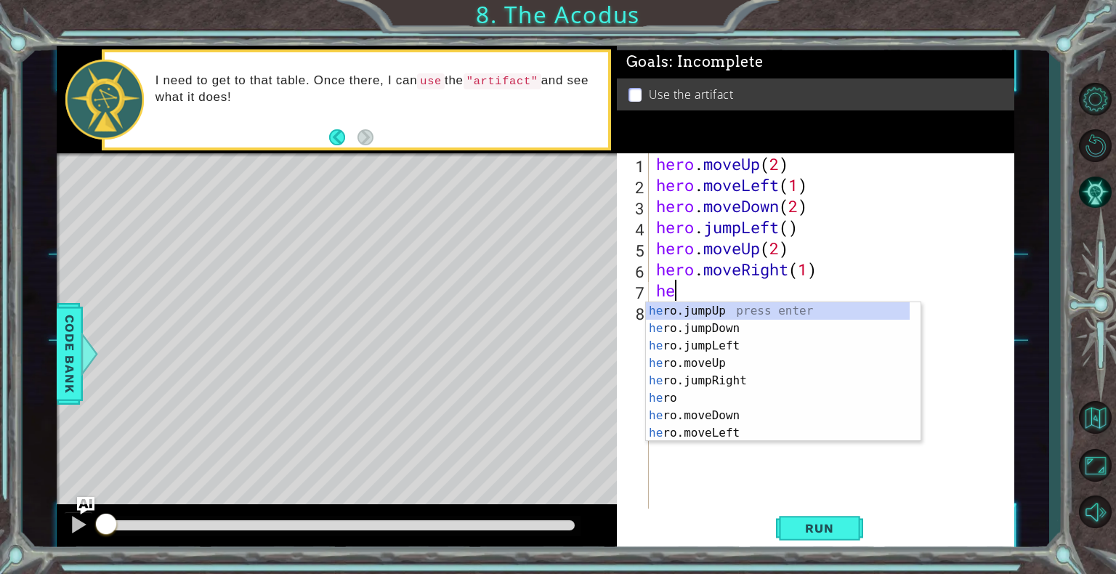
type textarea "h"
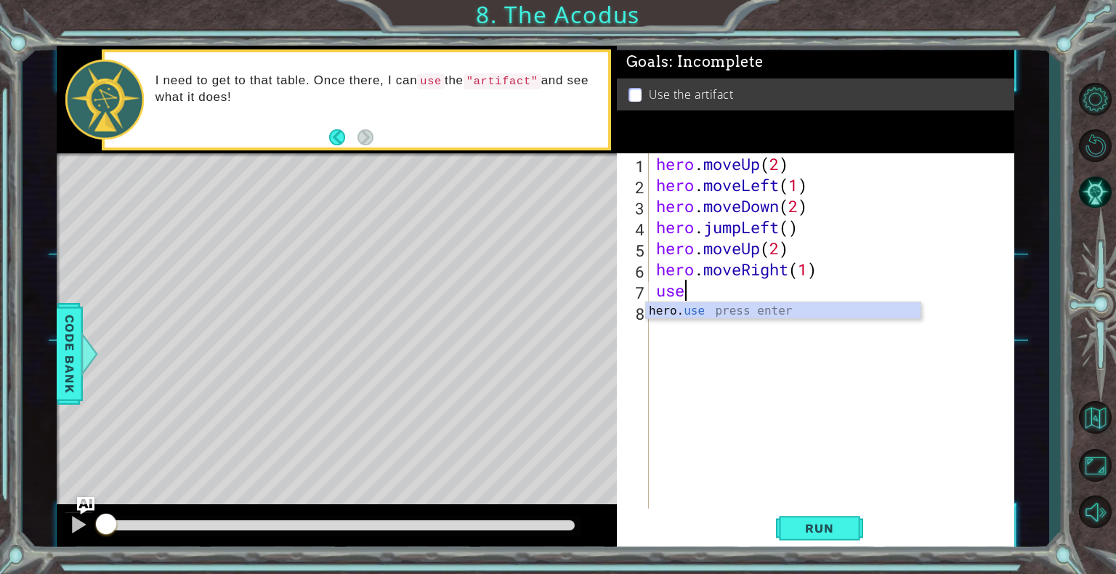
click at [682, 307] on div "hero. use press enter" at bounding box center [783, 328] width 275 height 52
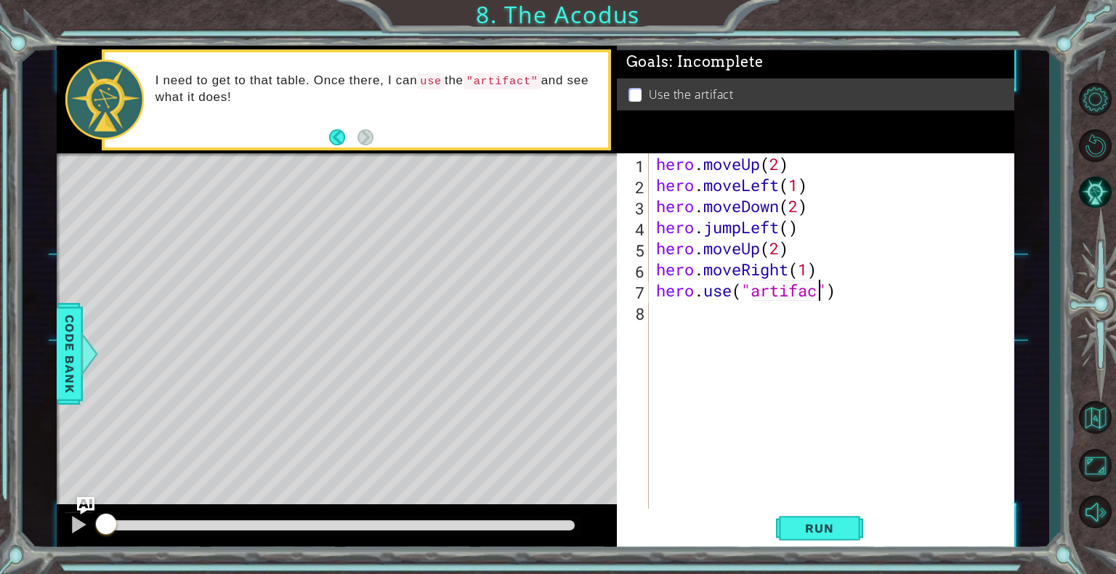
scroll to position [0, 7]
type textarea "hero.use("artifact")"
click at [839, 531] on span "Run" at bounding box center [819, 528] width 57 height 15
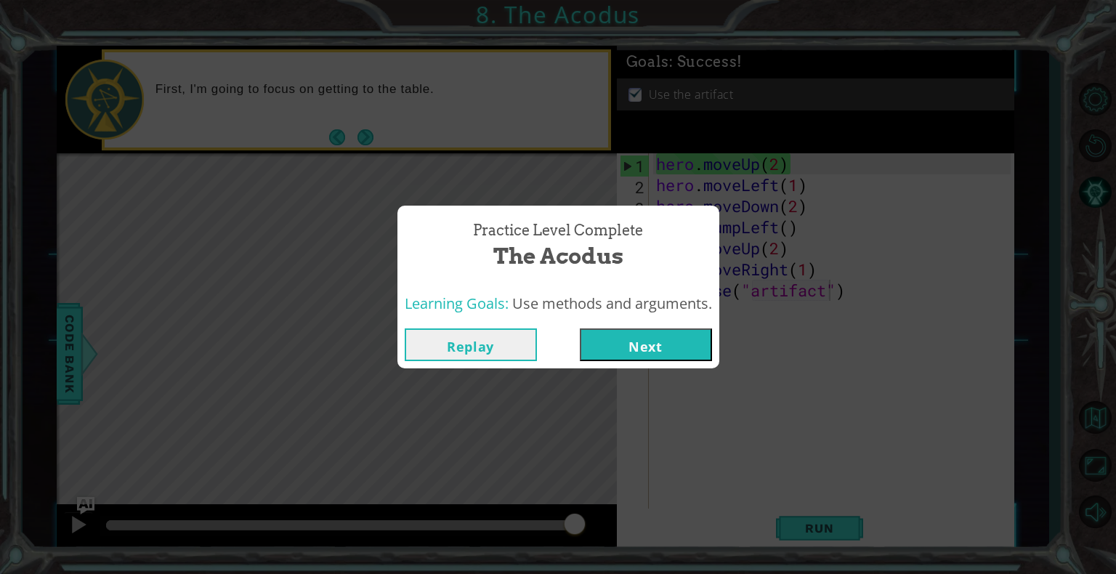
click at [637, 350] on button "Next" at bounding box center [646, 344] width 132 height 33
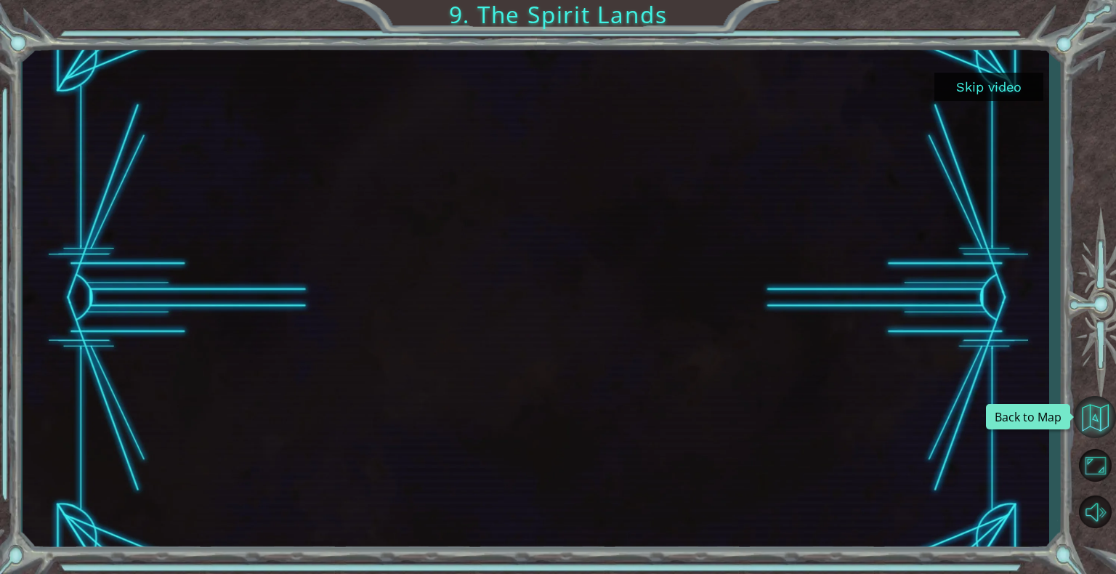
click at [1091, 426] on button "Back to Map" at bounding box center [1095, 417] width 42 height 42
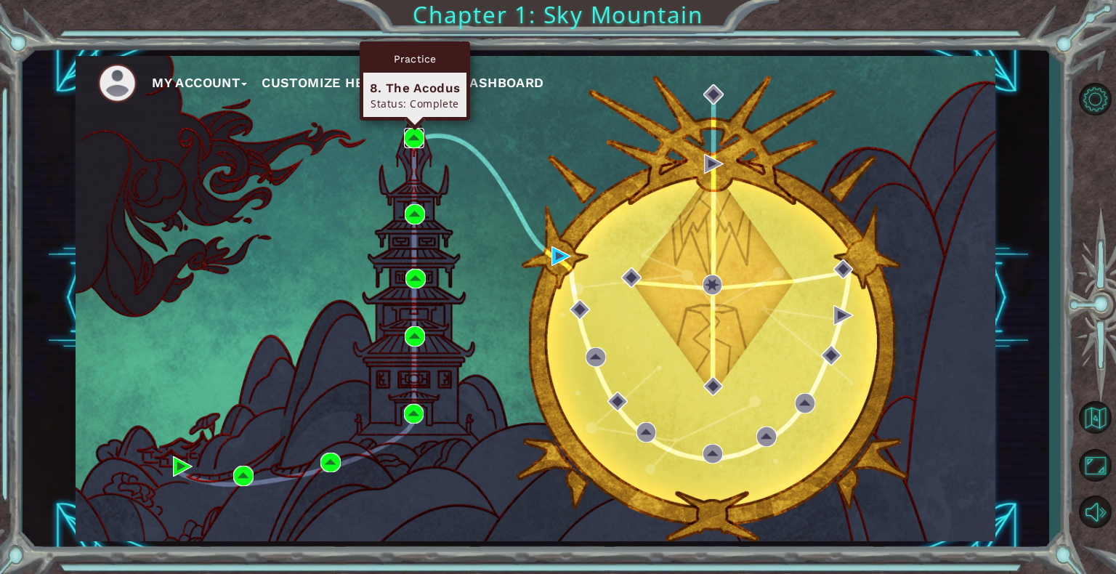
click at [411, 136] on img at bounding box center [414, 138] width 20 height 20
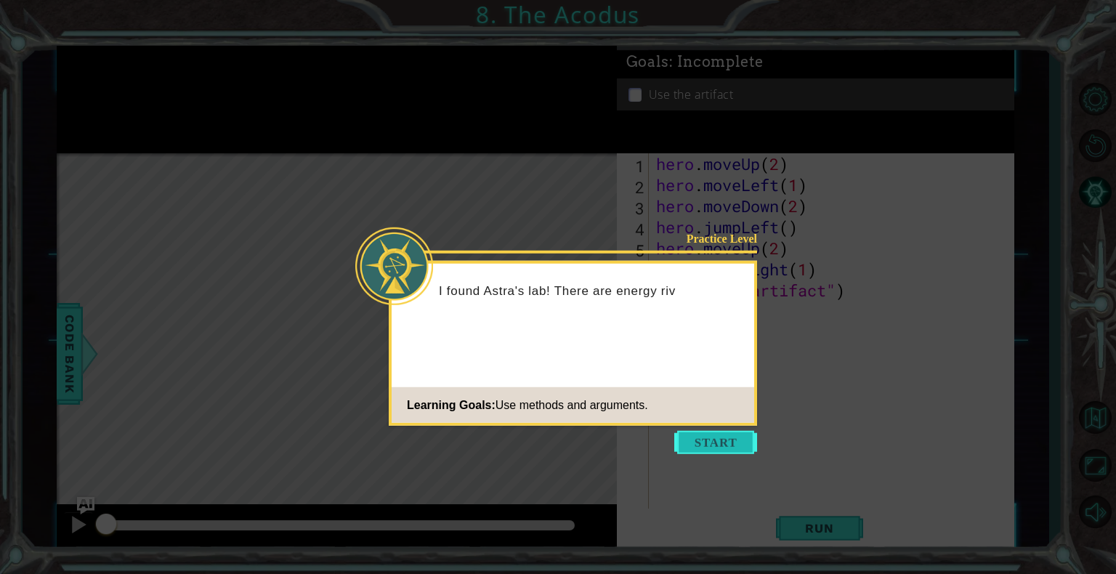
click at [706, 444] on button "Start" at bounding box center [715, 442] width 83 height 23
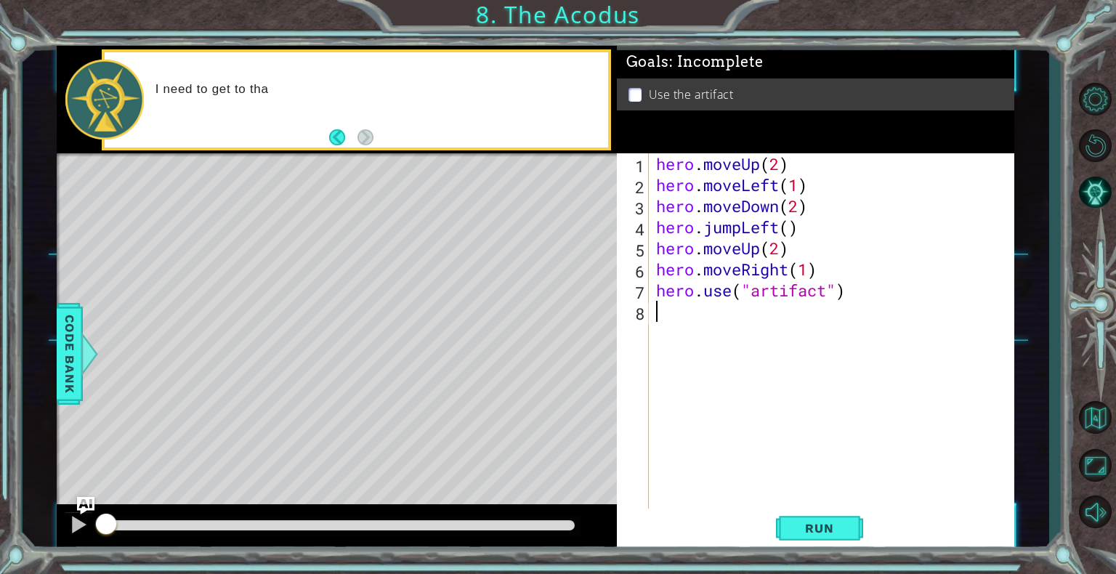
click at [711, 321] on div "hero . moveUp ( 2 ) hero . moveLeft ( 1 ) hero . moveDown ( 2 ) hero . jumpLeft…" at bounding box center [835, 353] width 365 height 400
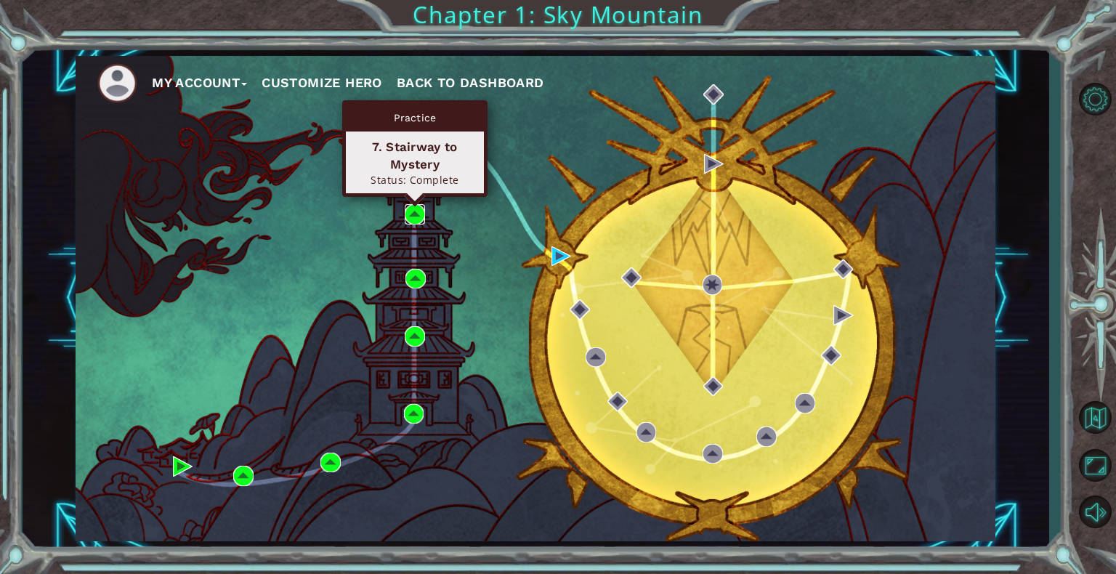
click at [416, 217] on img at bounding box center [415, 214] width 20 height 20
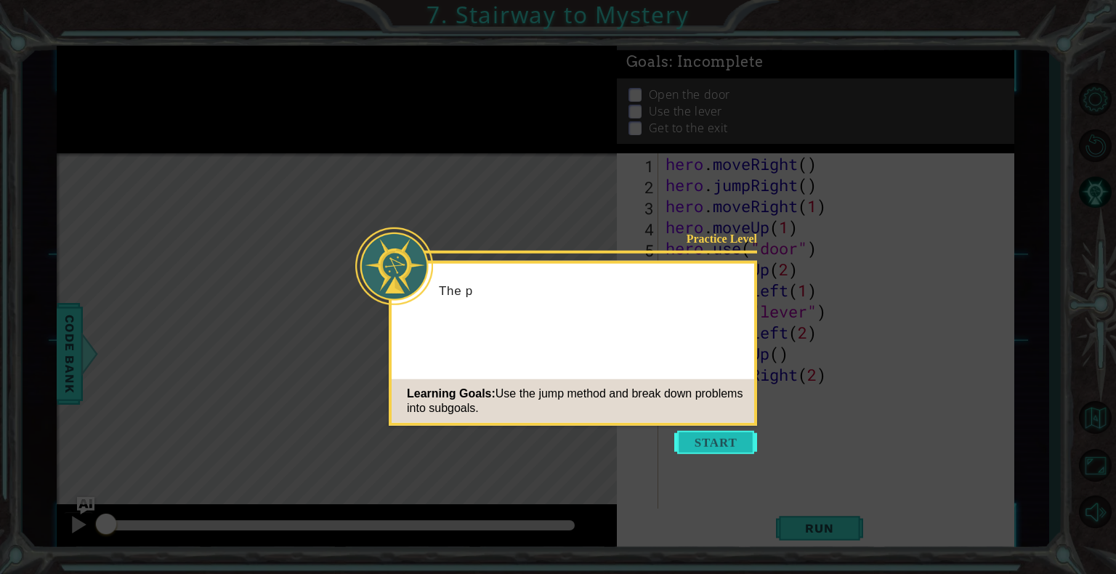
click at [704, 438] on button "Start" at bounding box center [715, 442] width 83 height 23
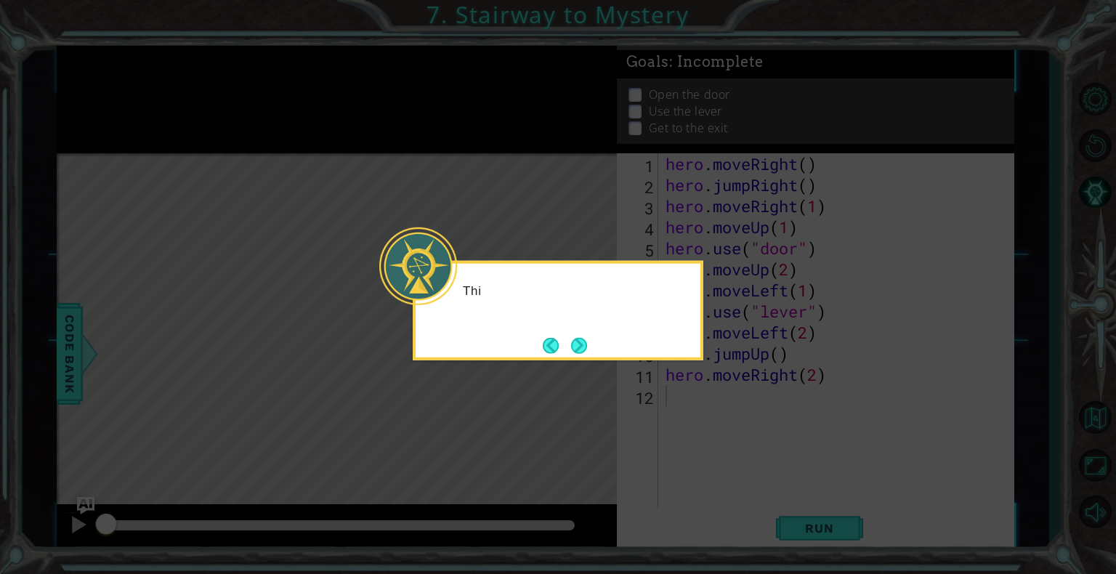
click at [512, 450] on icon at bounding box center [558, 287] width 1116 height 574
click at [576, 440] on icon at bounding box center [558, 287] width 1116 height 574
click at [564, 340] on button "Back" at bounding box center [557, 345] width 28 height 16
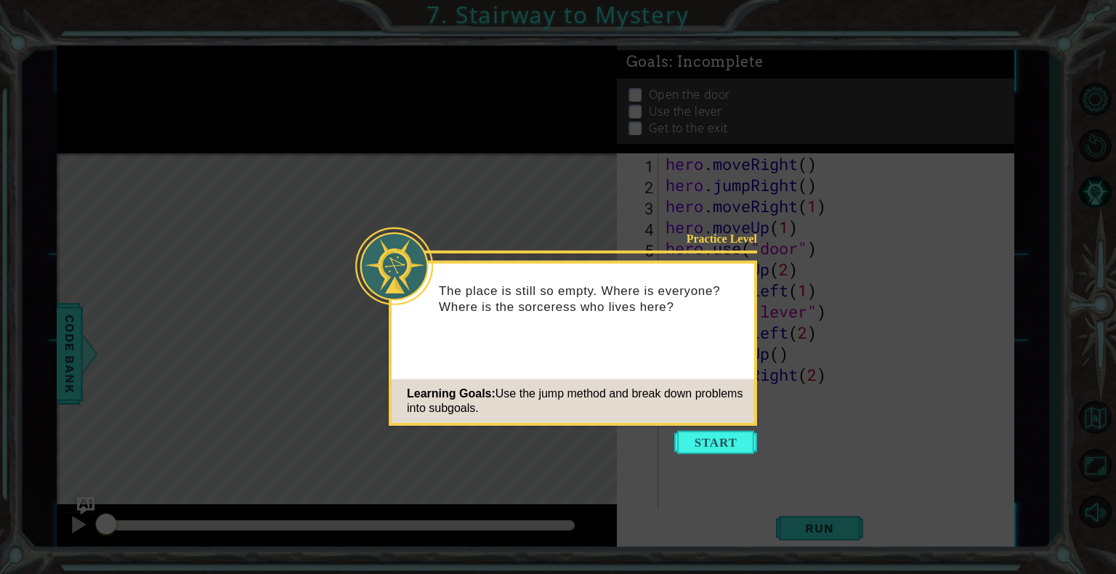
click at [567, 341] on div "The place is still so empty. Where is everyone? Where is the sorceress who live…" at bounding box center [573, 305] width 363 height 73
click at [733, 443] on button "Start" at bounding box center [715, 442] width 83 height 23
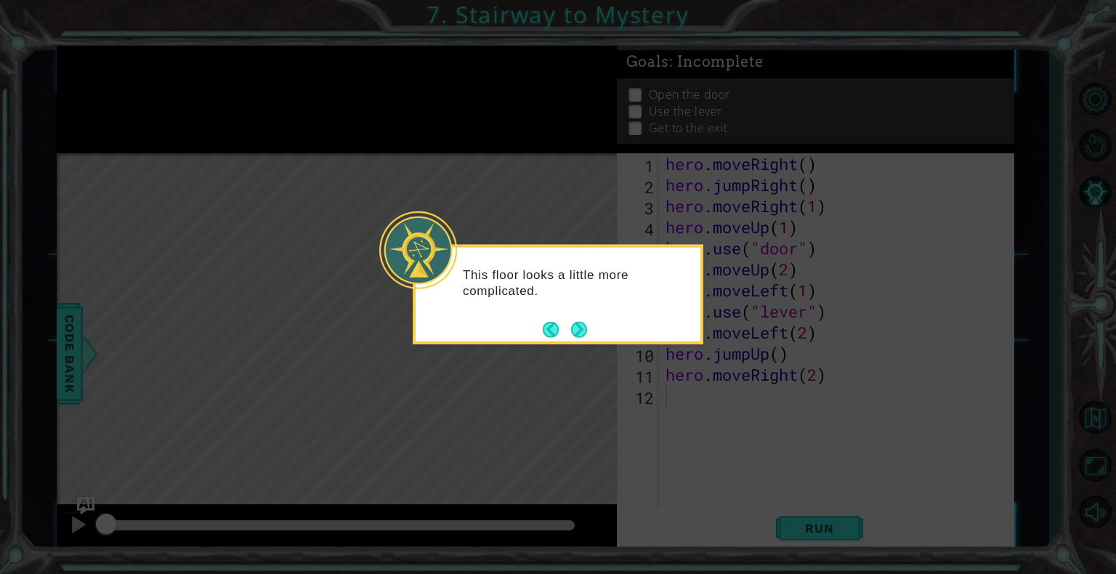
click at [567, 315] on div "This floor looks a little more complicated." at bounding box center [558, 289] width 285 height 73
click at [579, 330] on button "Next" at bounding box center [579, 329] width 16 height 16
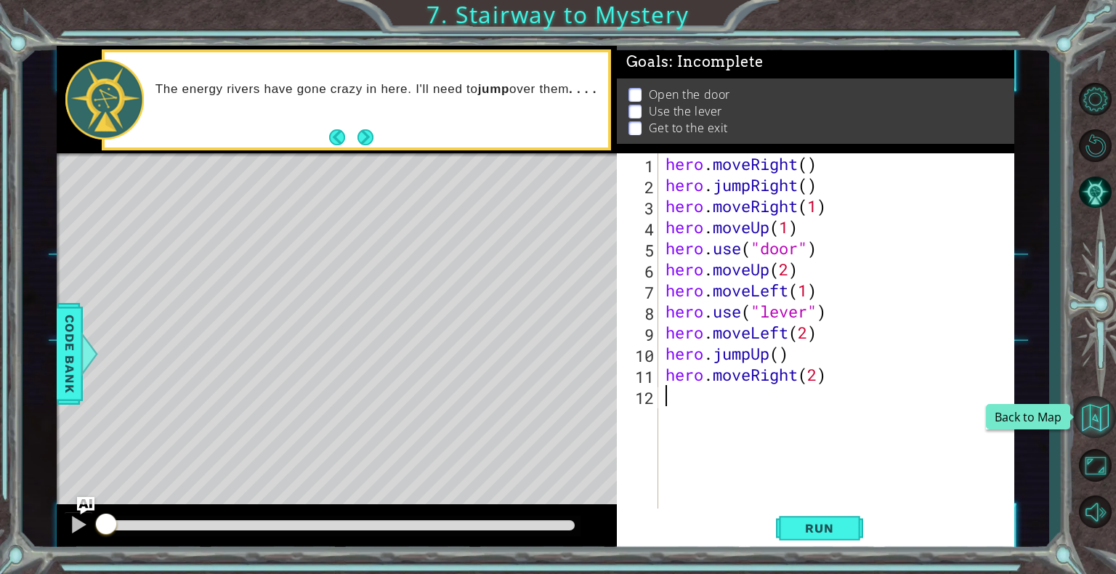
click at [1087, 420] on button "Back to Map" at bounding box center [1095, 417] width 42 height 42
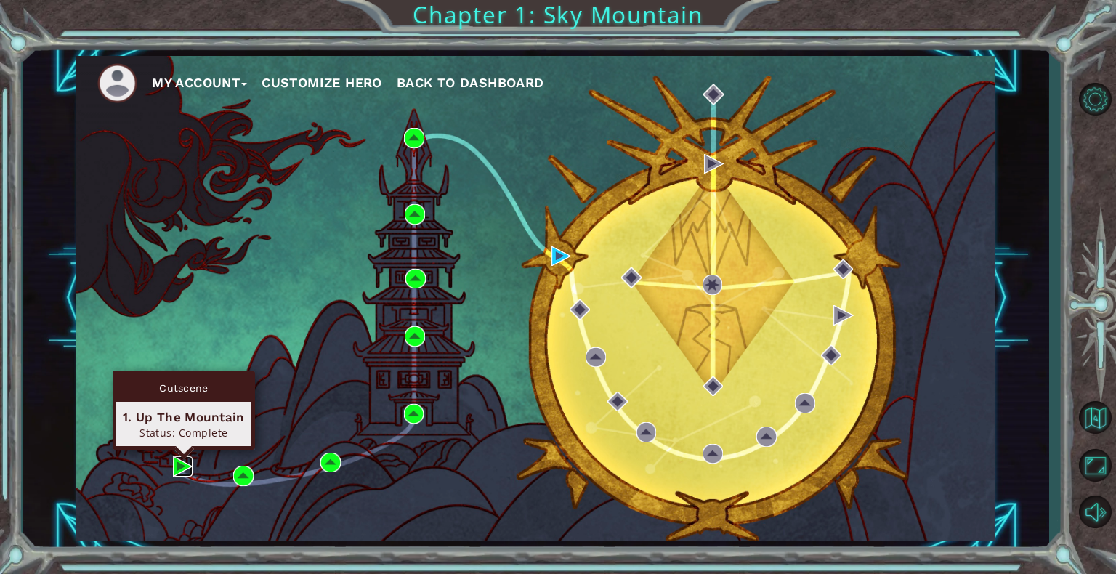
click at [177, 468] on img at bounding box center [183, 466] width 20 height 20
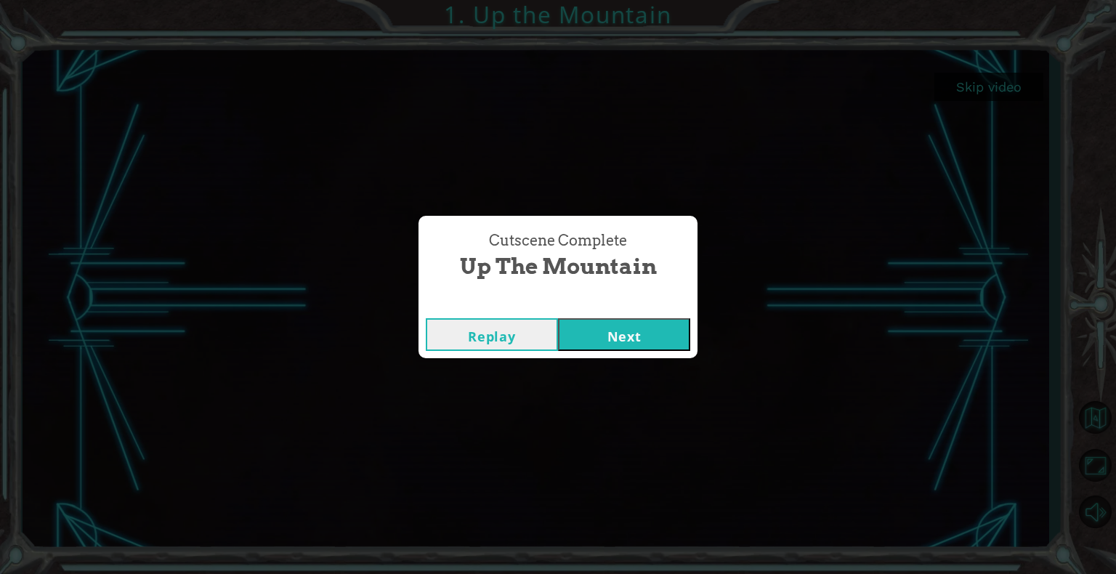
click at [506, 337] on button "Replay" at bounding box center [492, 334] width 132 height 33
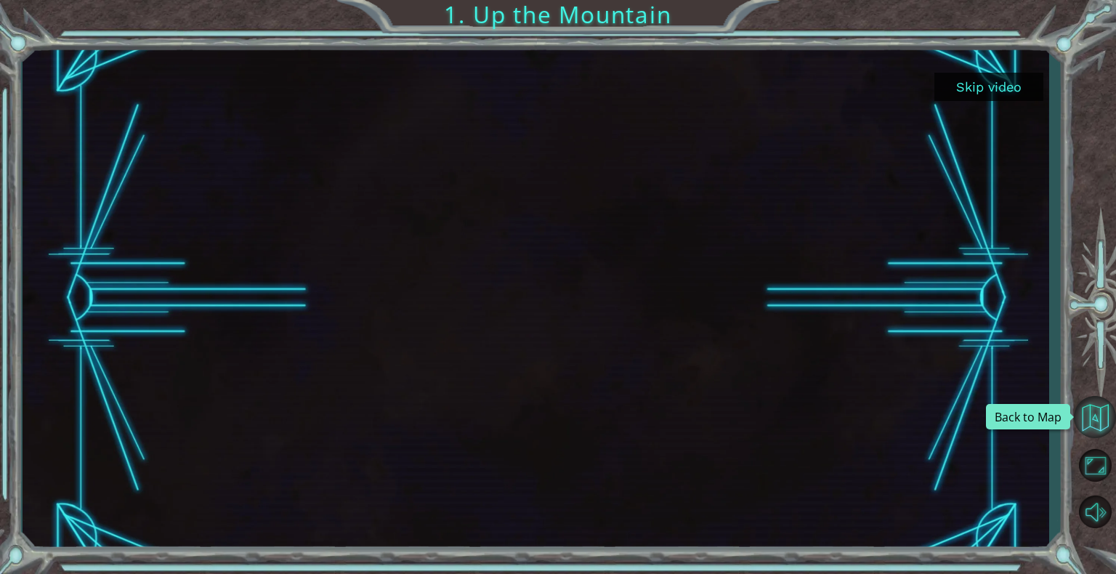
click at [1098, 420] on button "Back to Map" at bounding box center [1095, 417] width 42 height 42
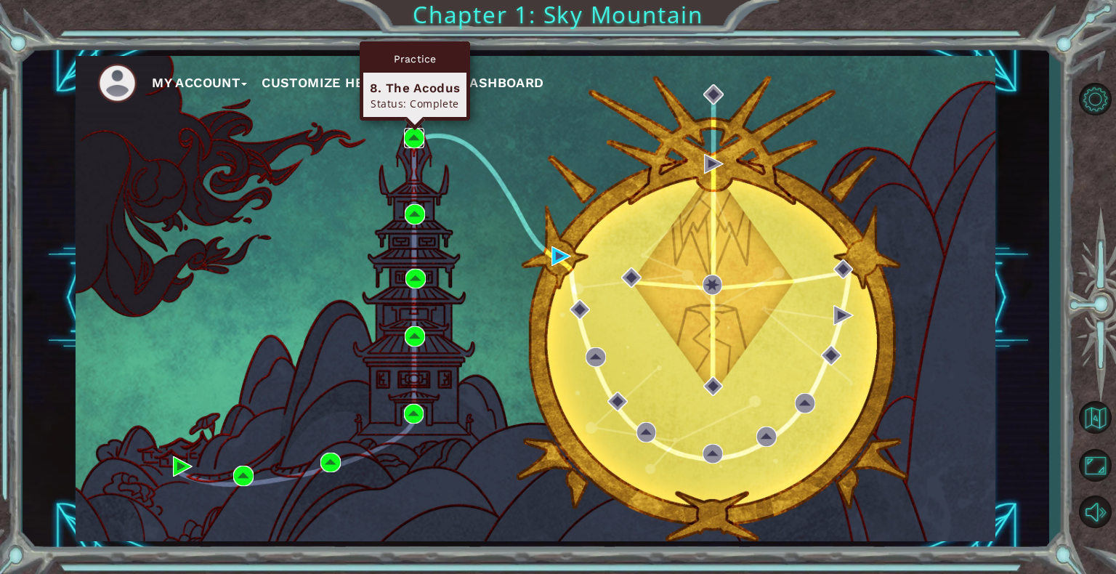
click at [418, 132] on img at bounding box center [414, 138] width 20 height 20
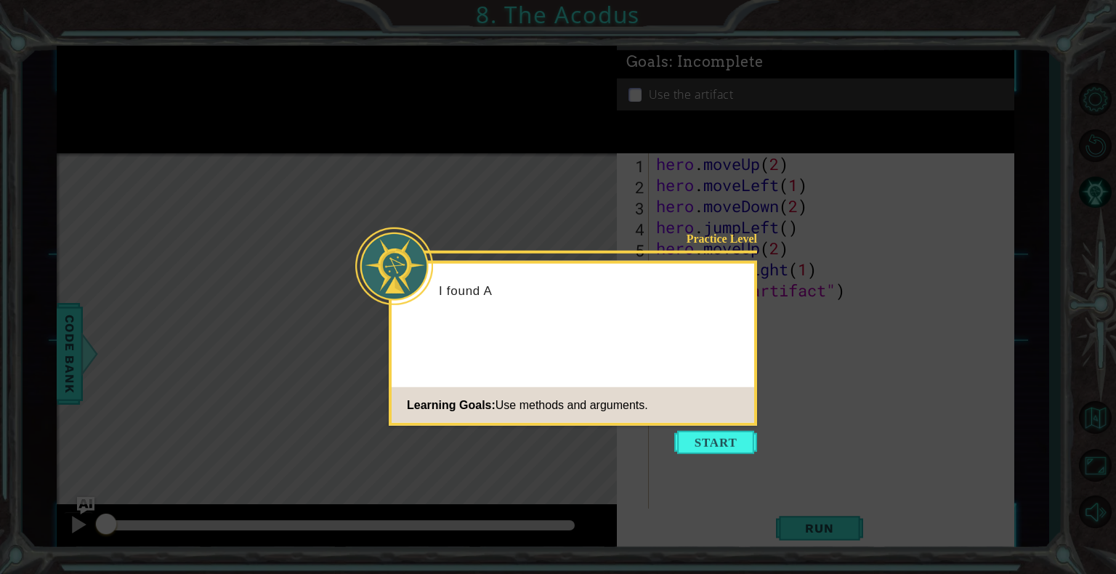
click at [696, 438] on button "Start" at bounding box center [715, 442] width 83 height 23
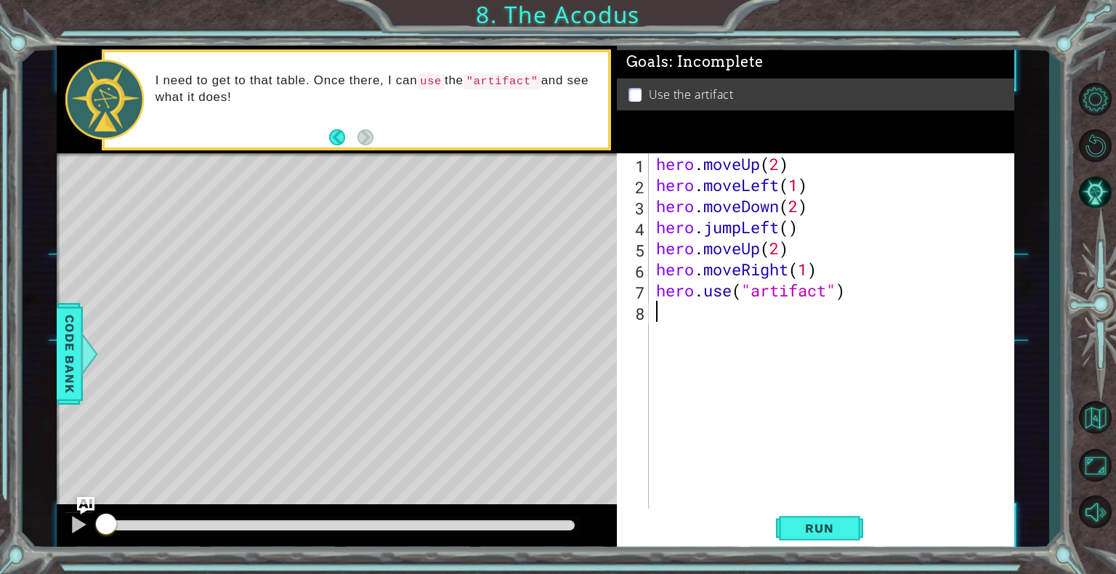
click at [579, 273] on div "Level Map" at bounding box center [393, 367] width 672 height 428
drag, startPoint x: 1064, startPoint y: 364, endPoint x: 1089, endPoint y: 385, distance: 32.5
click at [1073, 375] on div "1 ההההההההההההההההההההההההההההההההההההההההההההההההההההההההההההההההההההההההההההה…" at bounding box center [558, 287] width 1116 height 574
click at [1089, 413] on button "Back to Map" at bounding box center [1095, 417] width 42 height 42
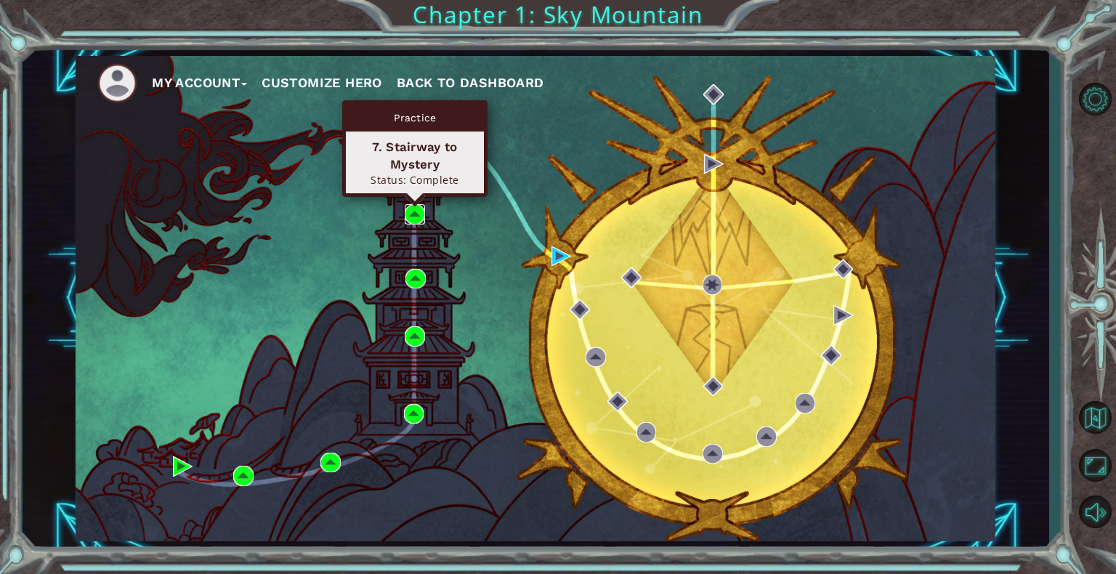
click at [419, 211] on img at bounding box center [415, 214] width 20 height 20
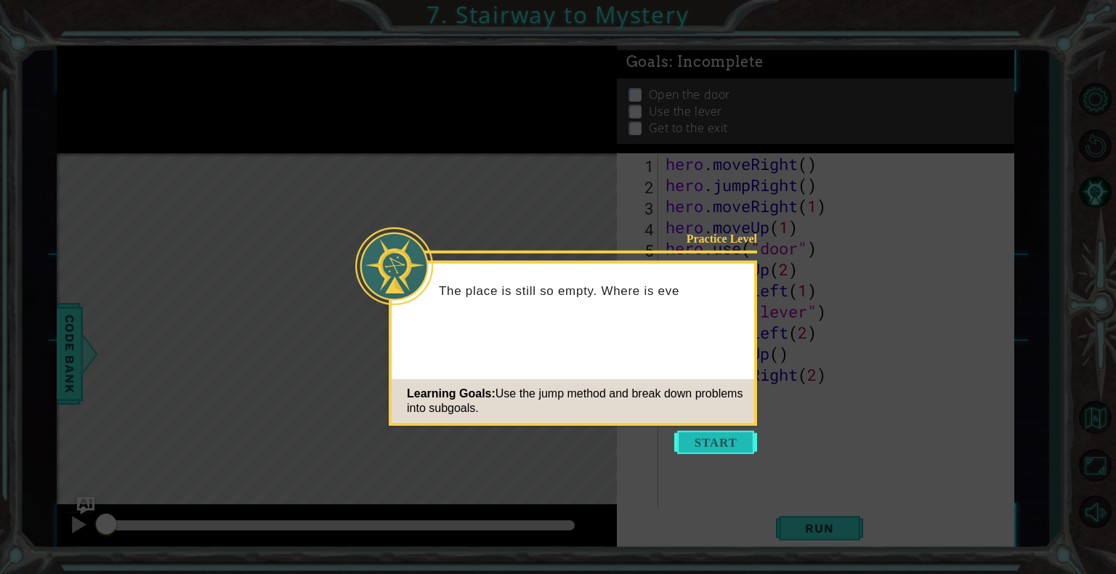
click at [704, 442] on button "Start" at bounding box center [715, 442] width 83 height 23
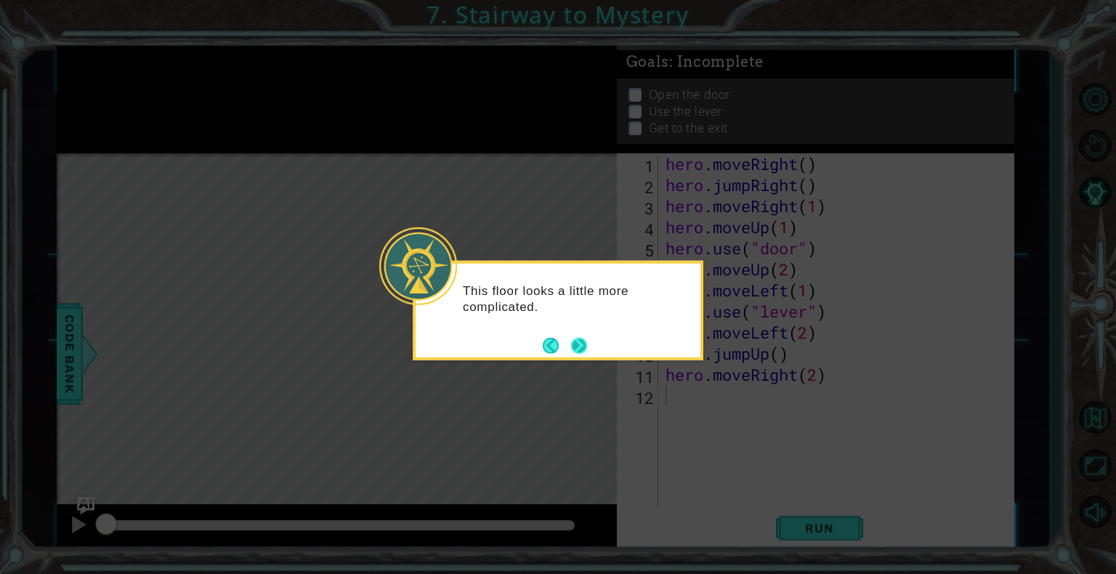
click at [578, 347] on button "Next" at bounding box center [579, 345] width 17 height 17
